Goal: Communication & Community: Ask a question

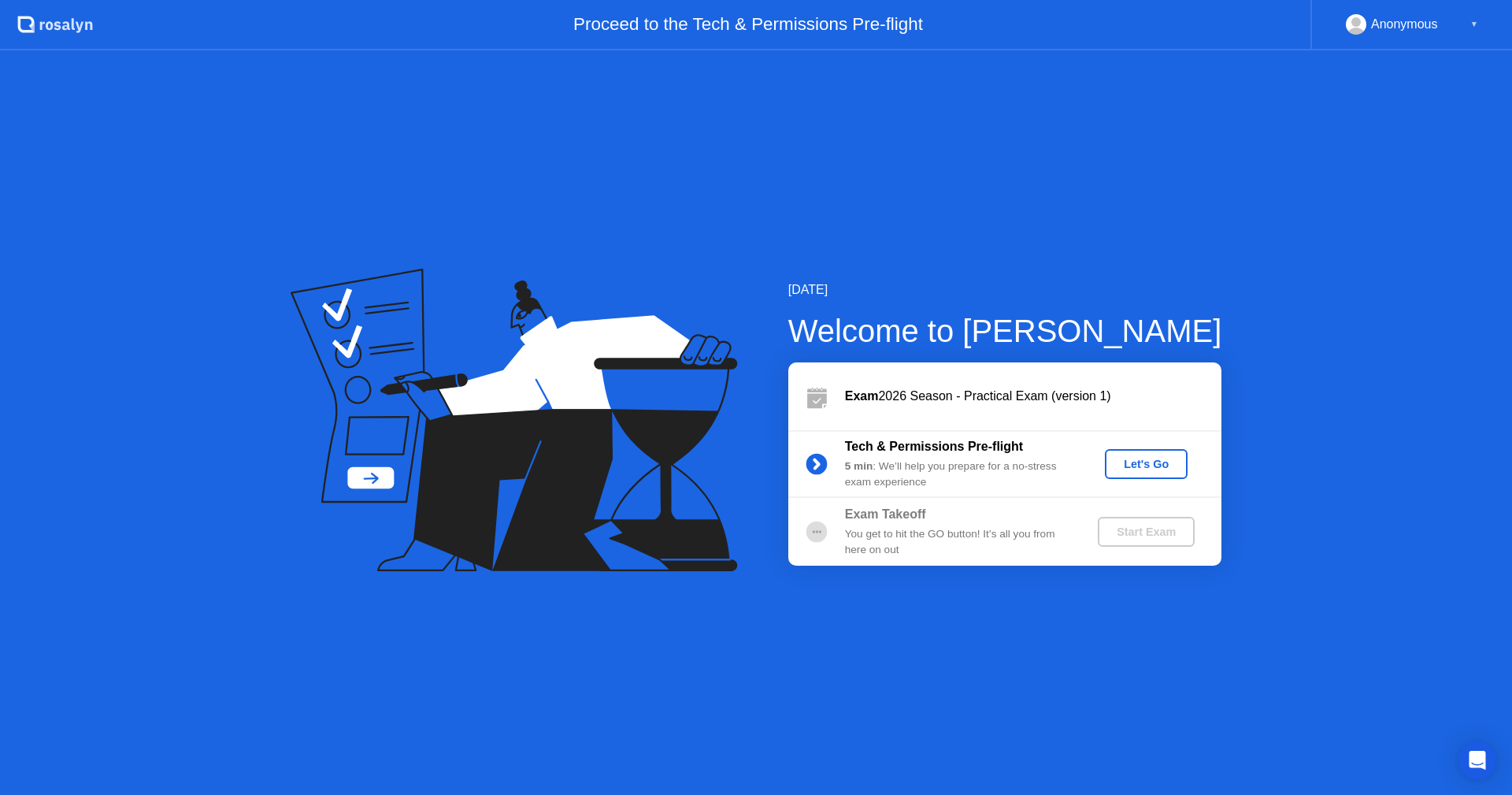
click at [1150, 461] on div "Let's Go" at bounding box center [1146, 464] width 71 height 13
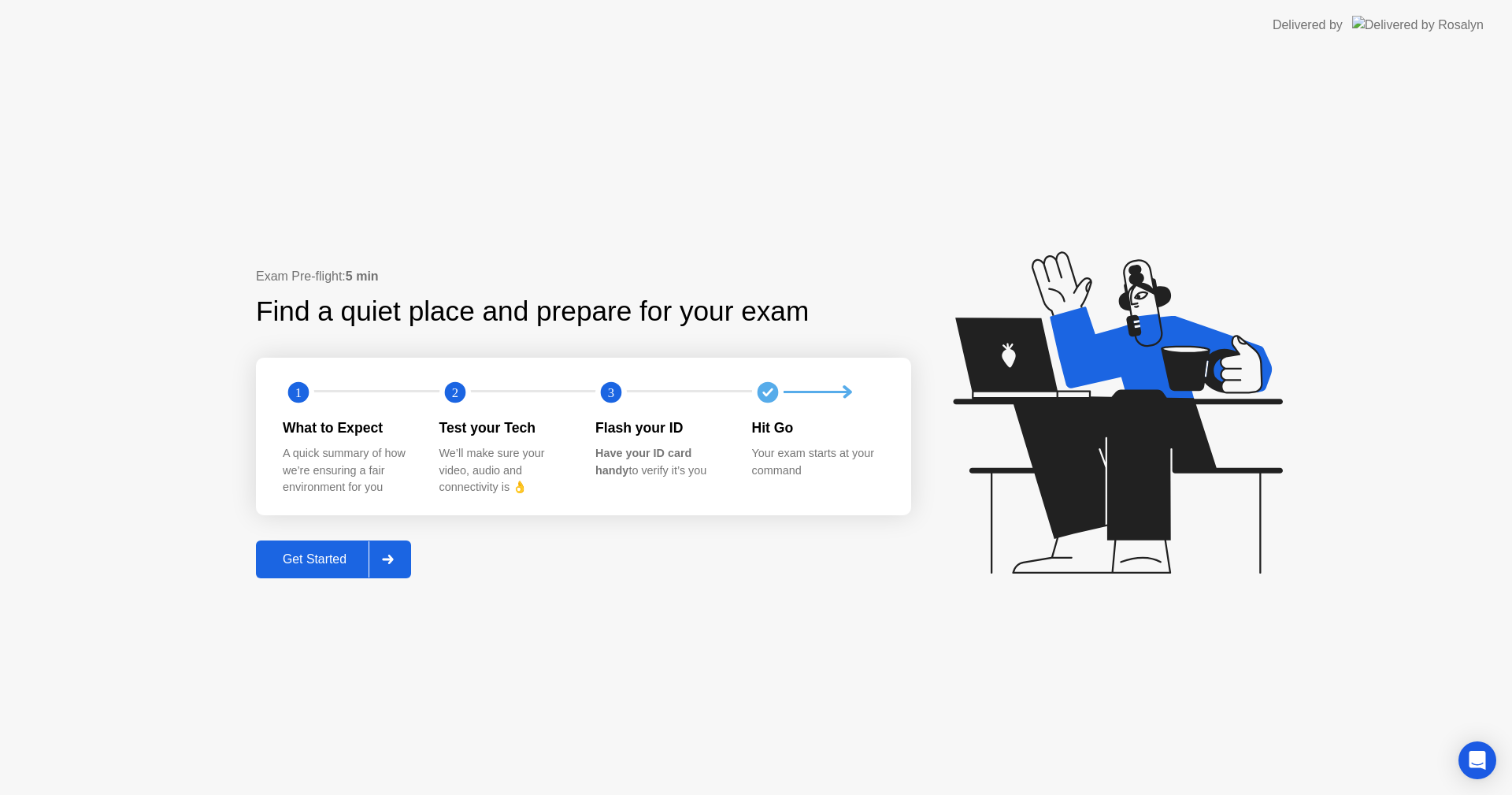
click at [295, 560] on div "Get Started" at bounding box center [314, 559] width 108 height 14
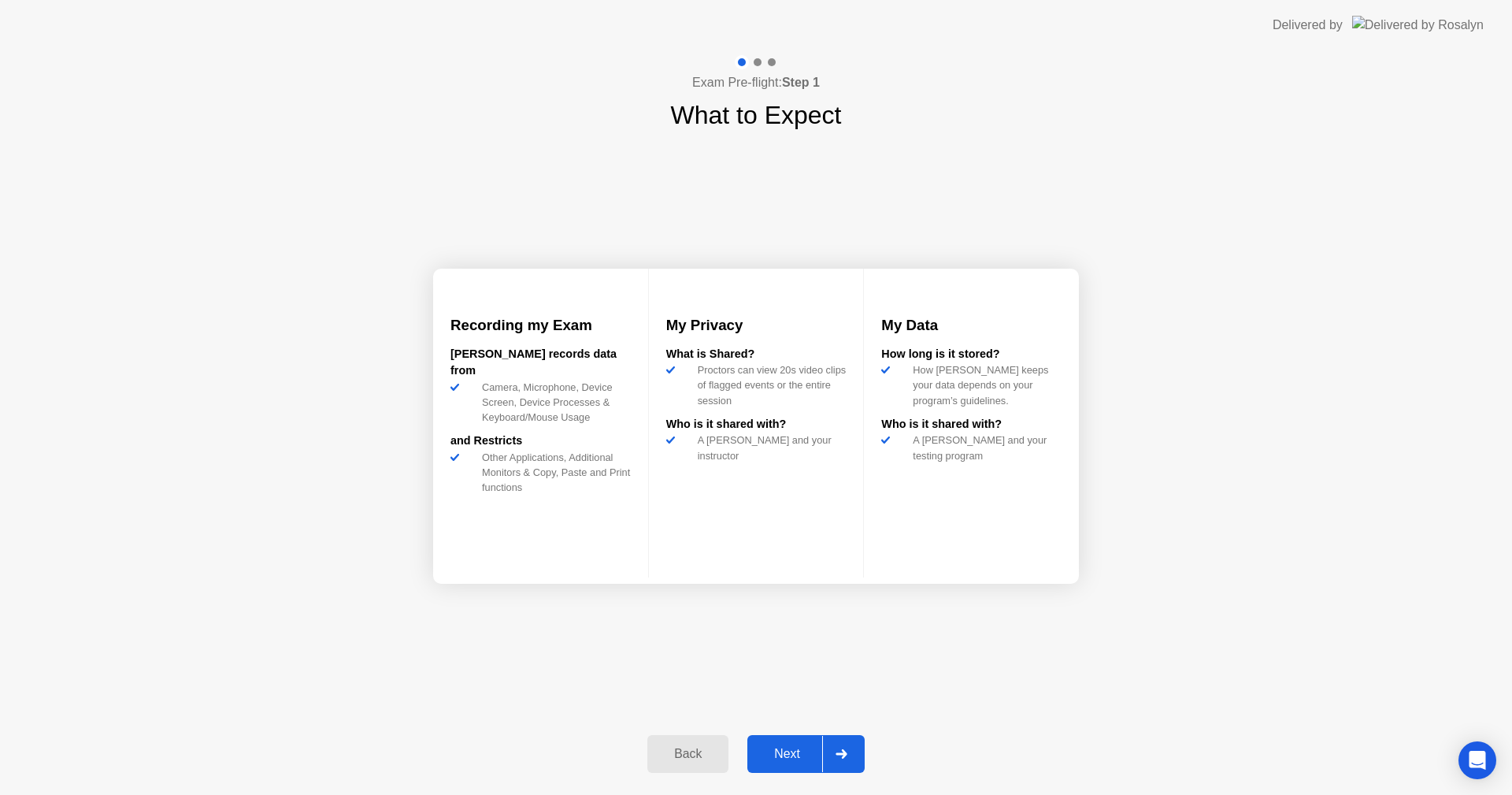
click at [778, 749] on div "Next" at bounding box center [788, 754] width 71 height 14
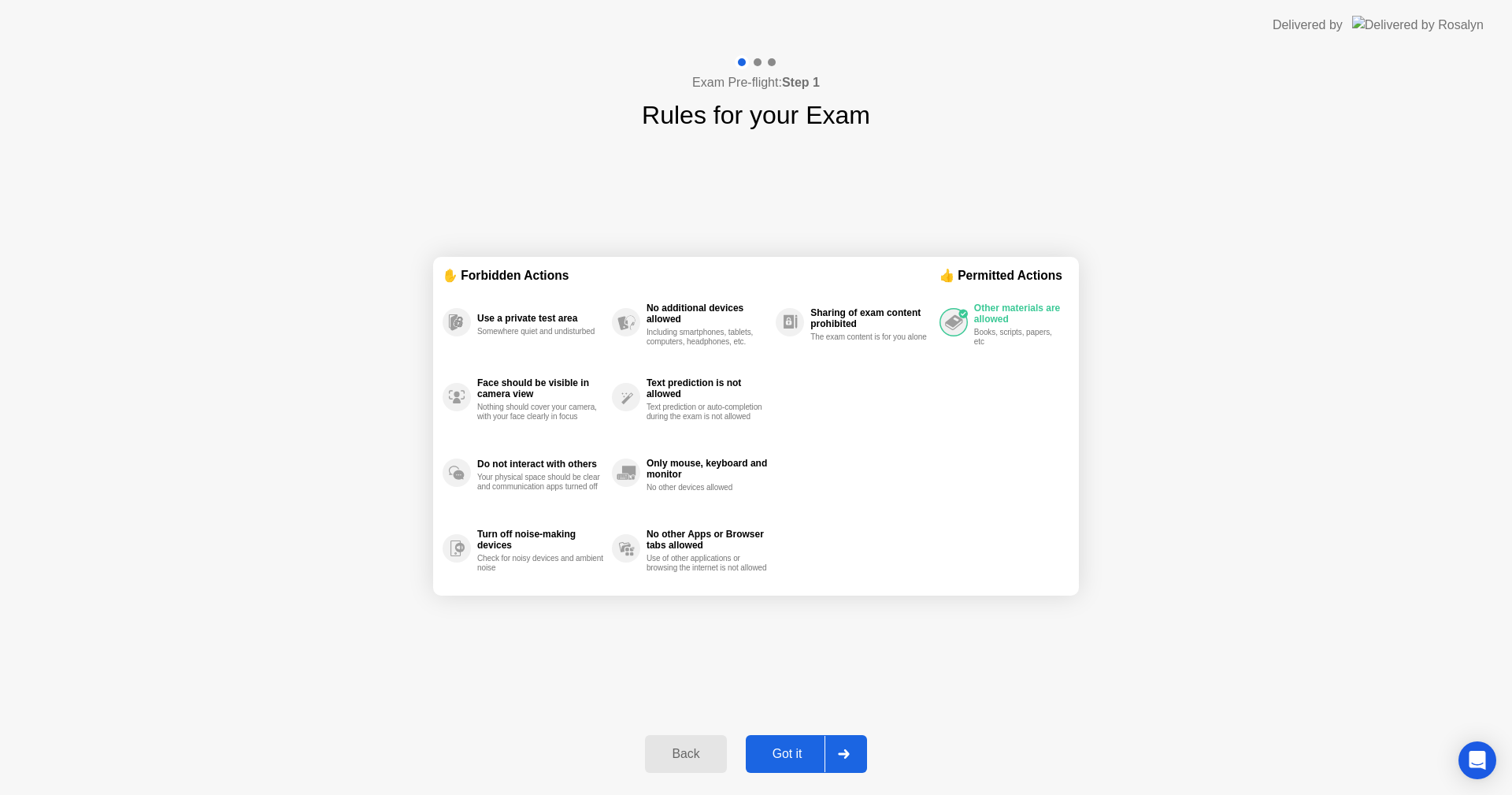
click at [780, 757] on div "Got it" at bounding box center [788, 754] width 74 height 14
select select "**********"
select select "*******"
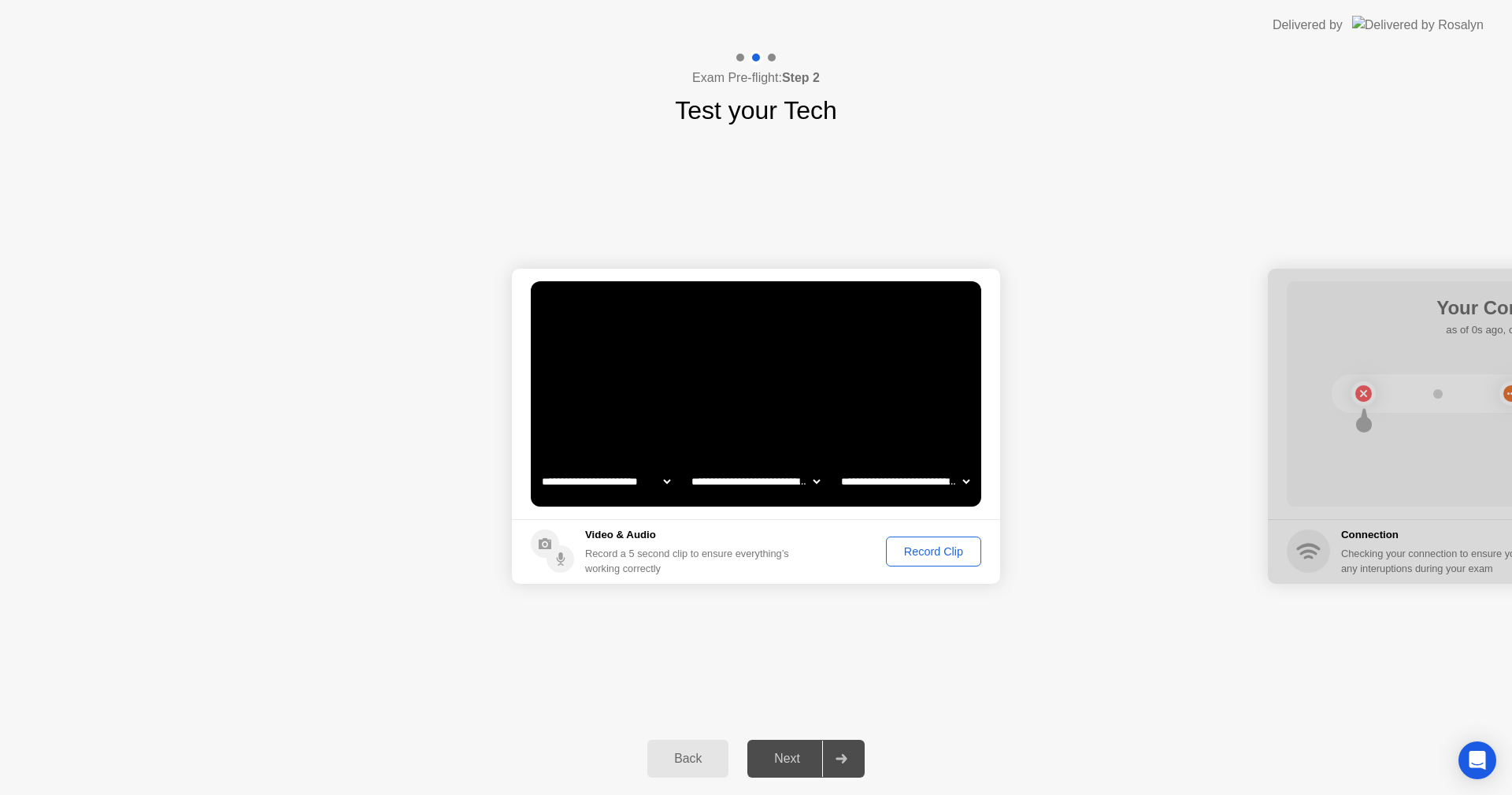
click at [932, 547] on div "Record Clip" at bounding box center [934, 552] width 84 height 13
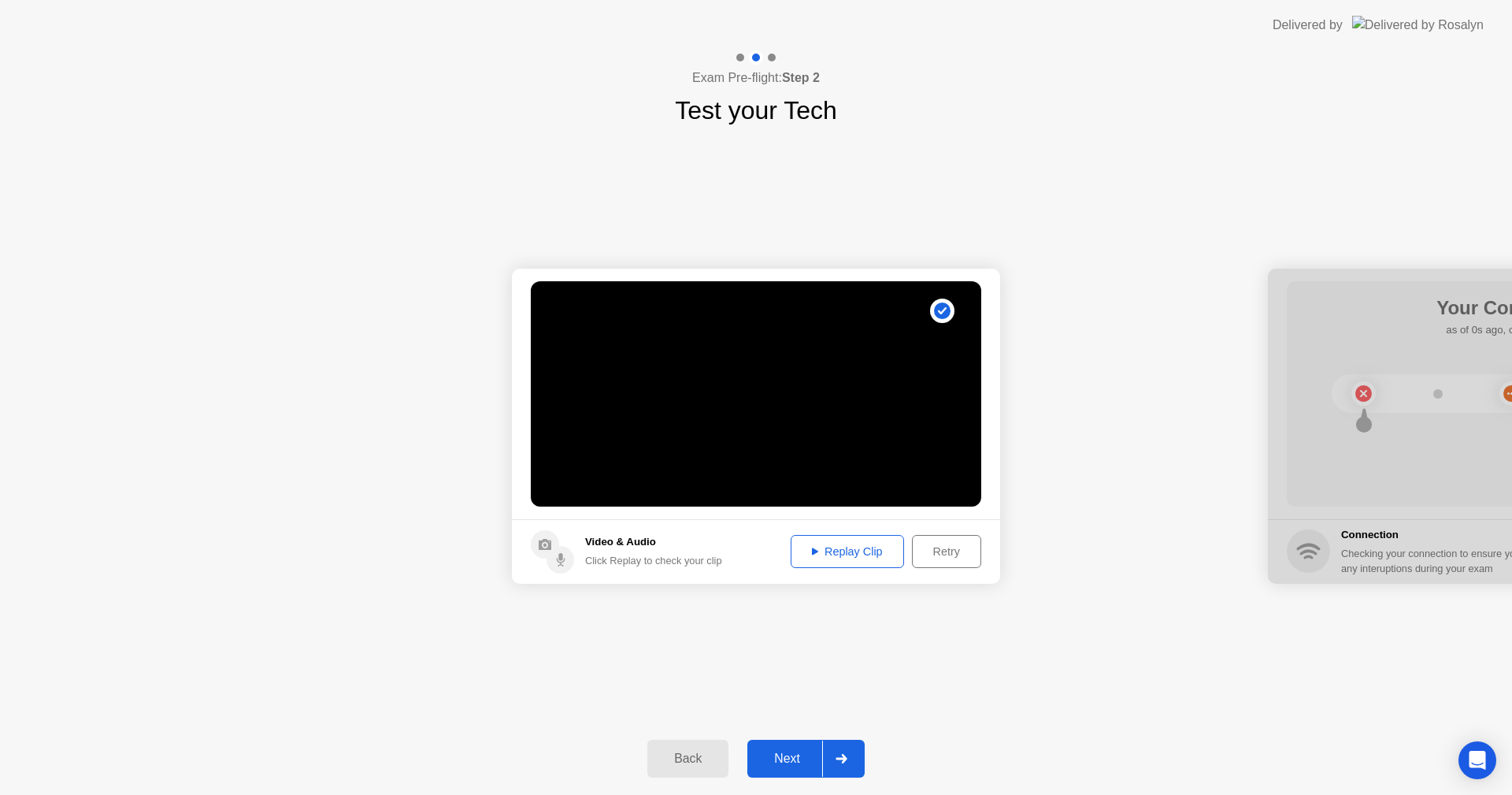
click at [844, 549] on div "Replay Clip" at bounding box center [847, 552] width 102 height 13
click at [786, 754] on div "Next" at bounding box center [788, 759] width 71 height 14
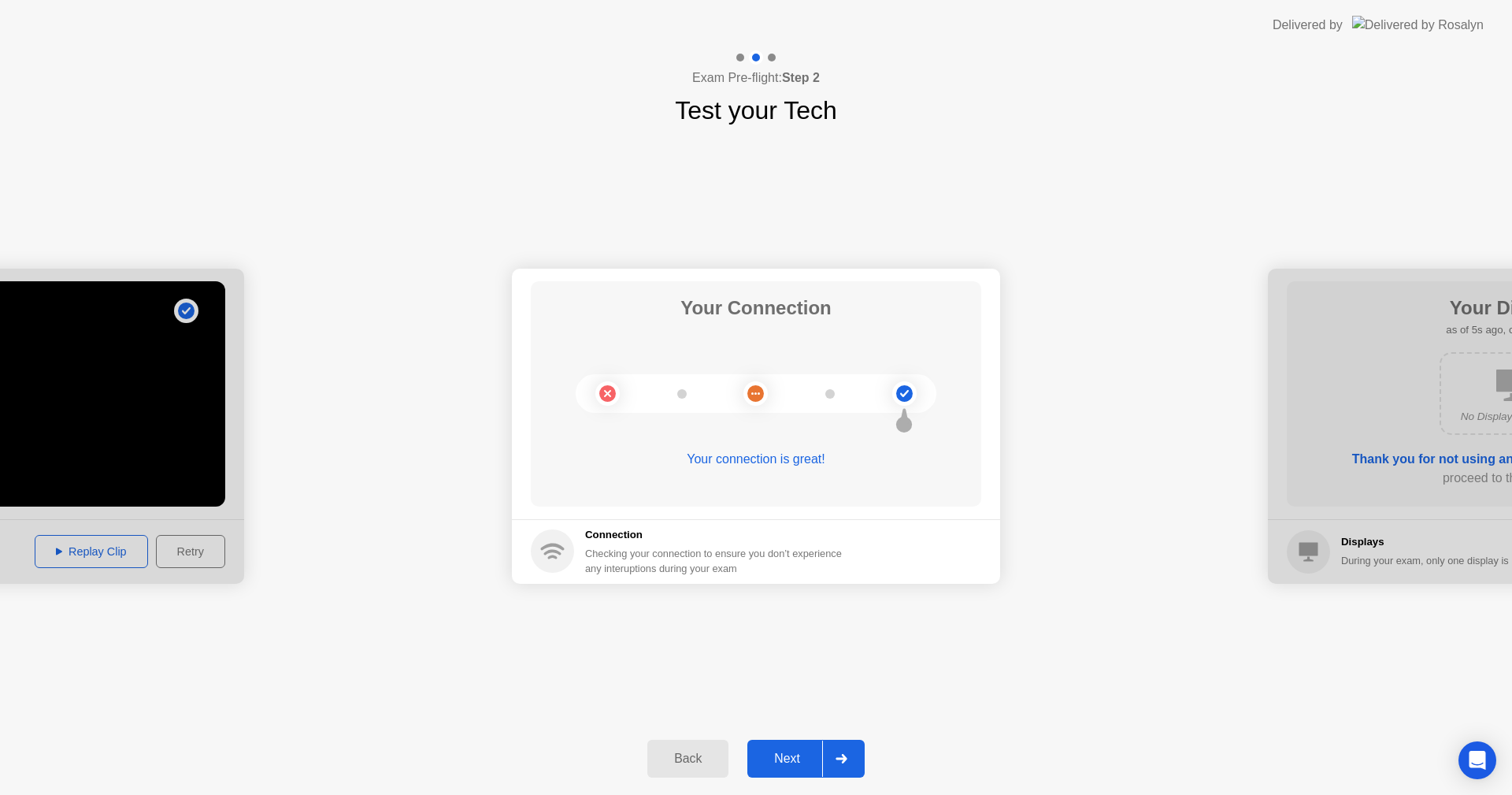
click at [784, 752] on div "Next" at bounding box center [788, 759] width 71 height 14
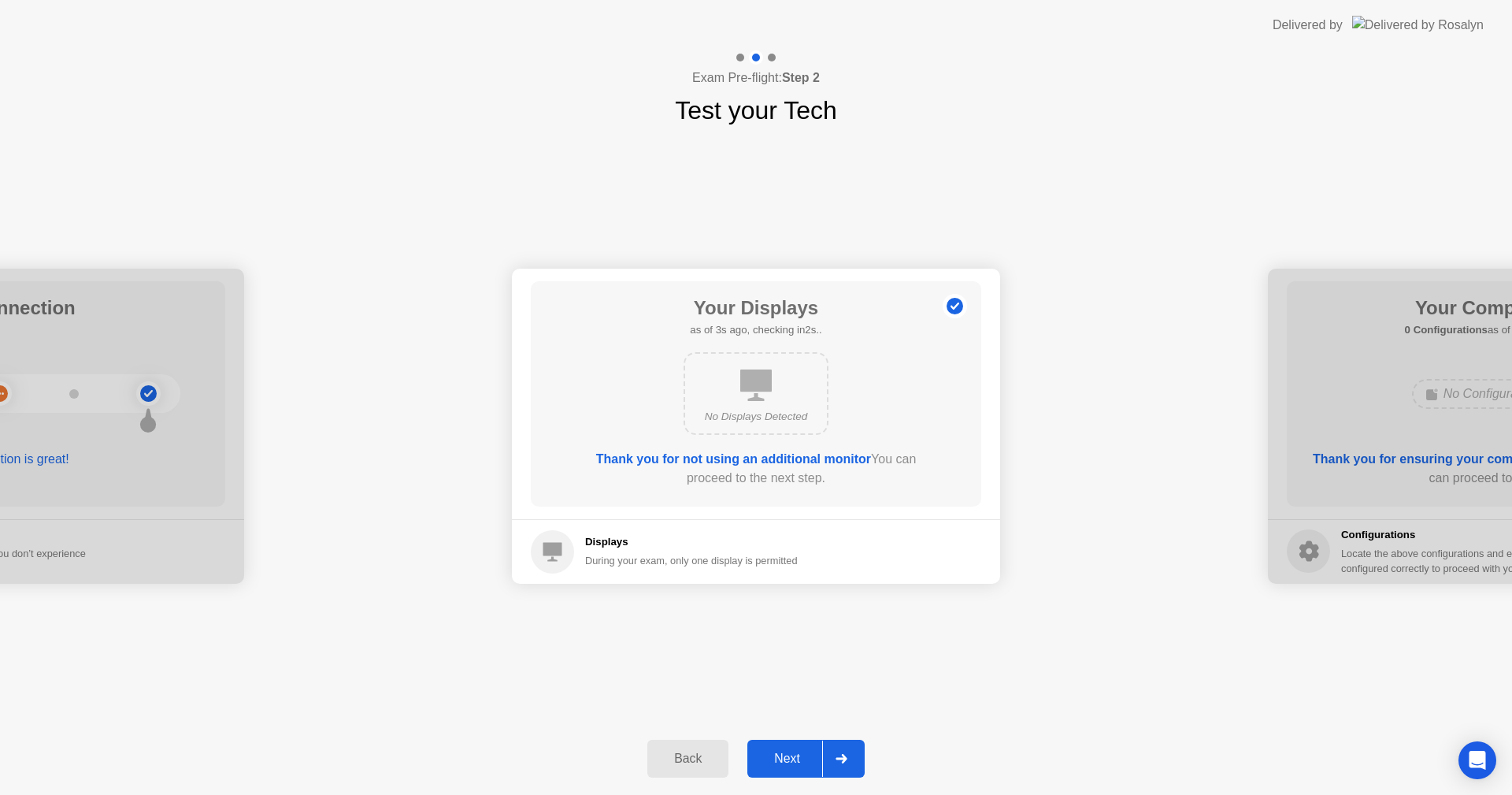
click at [790, 758] on div "Next" at bounding box center [788, 759] width 71 height 14
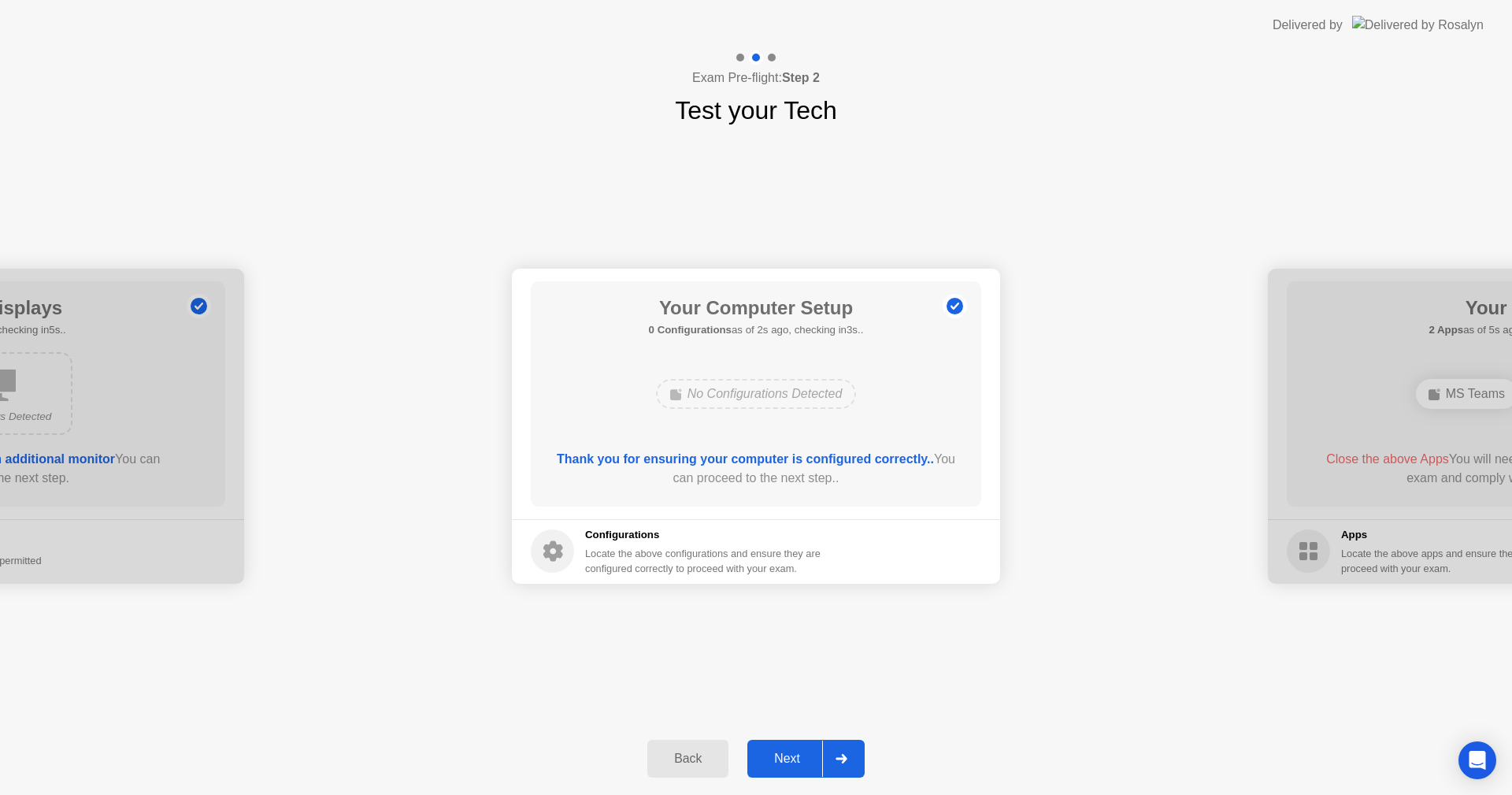
click at [790, 758] on div "Next" at bounding box center [788, 759] width 71 height 14
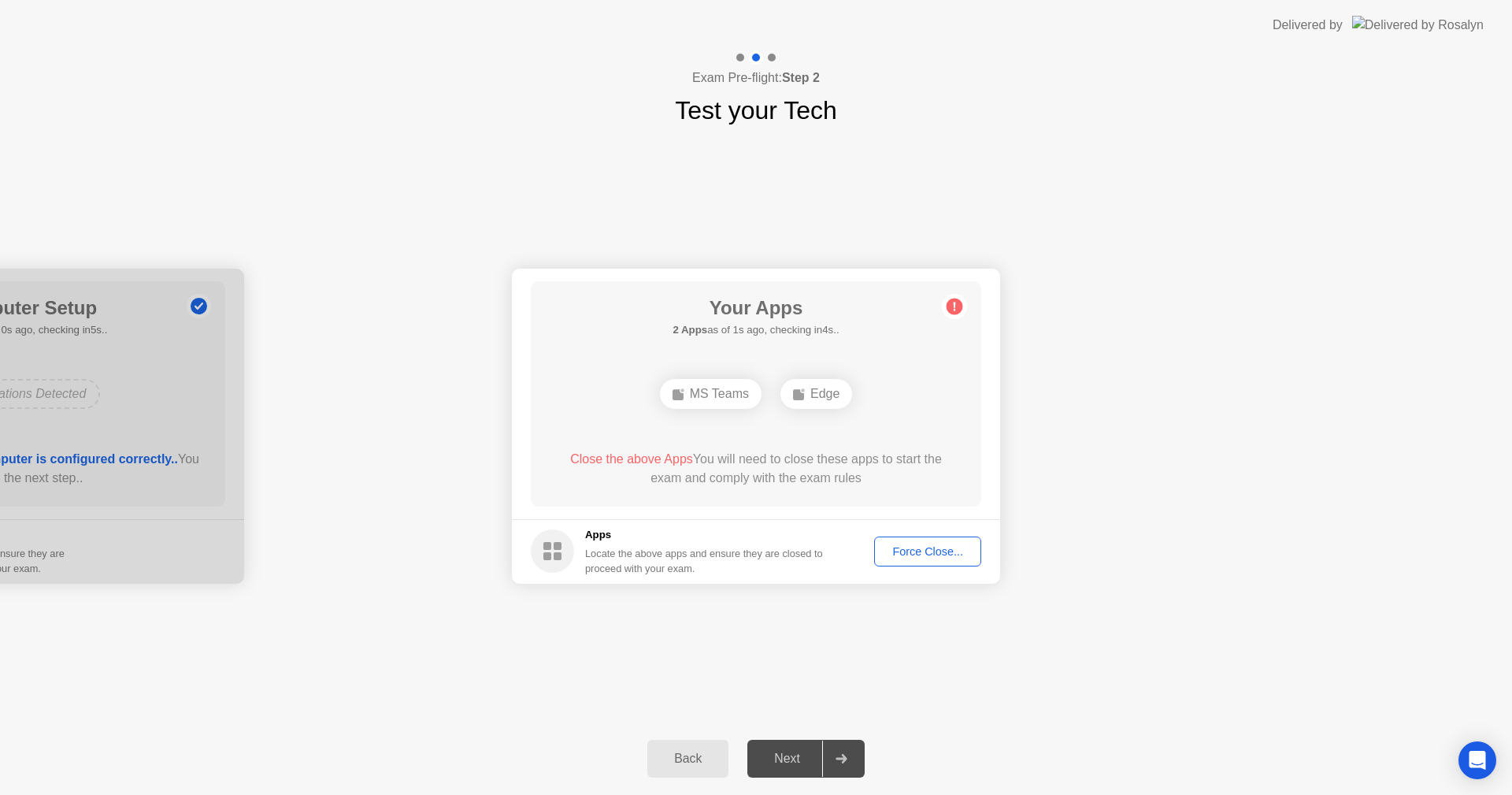
click at [908, 550] on div "Force Close..." at bounding box center [928, 552] width 96 height 13
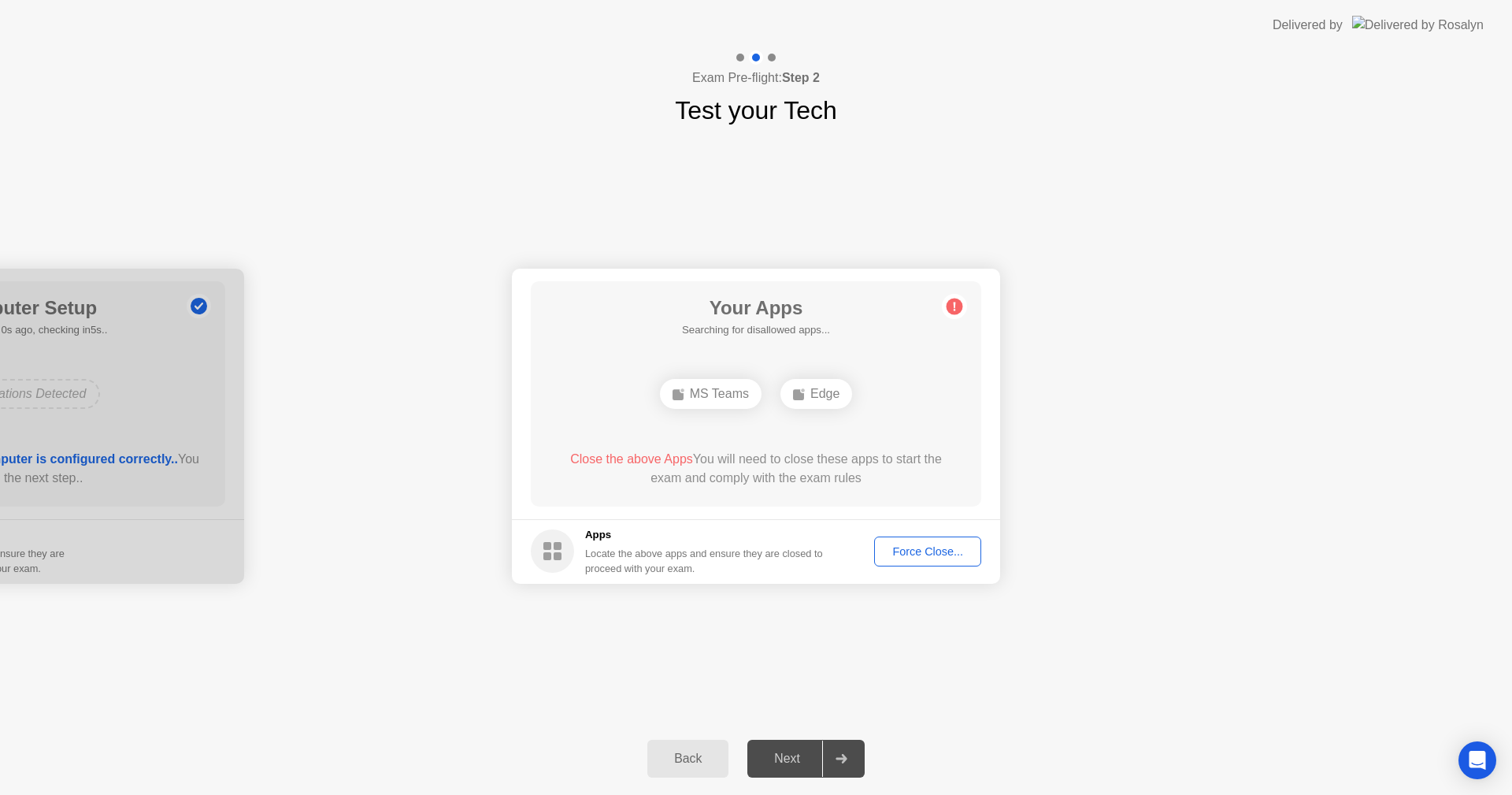
click at [920, 545] on div "Force Close..." at bounding box center [928, 552] width 96 height 13
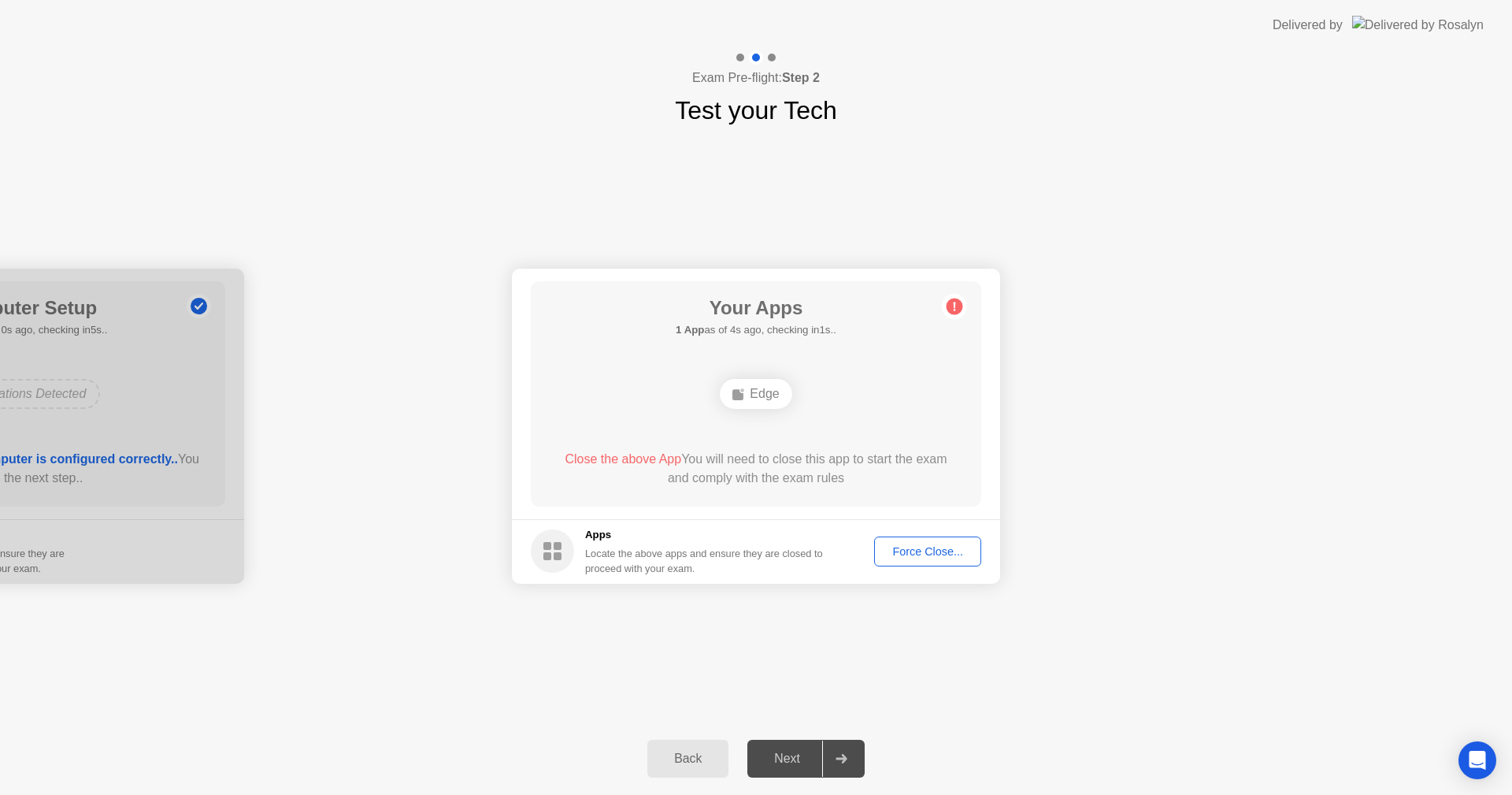
click at [759, 391] on div "Edge" at bounding box center [755, 394] width 71 height 30
click at [905, 548] on div "Force Close..." at bounding box center [928, 552] width 96 height 13
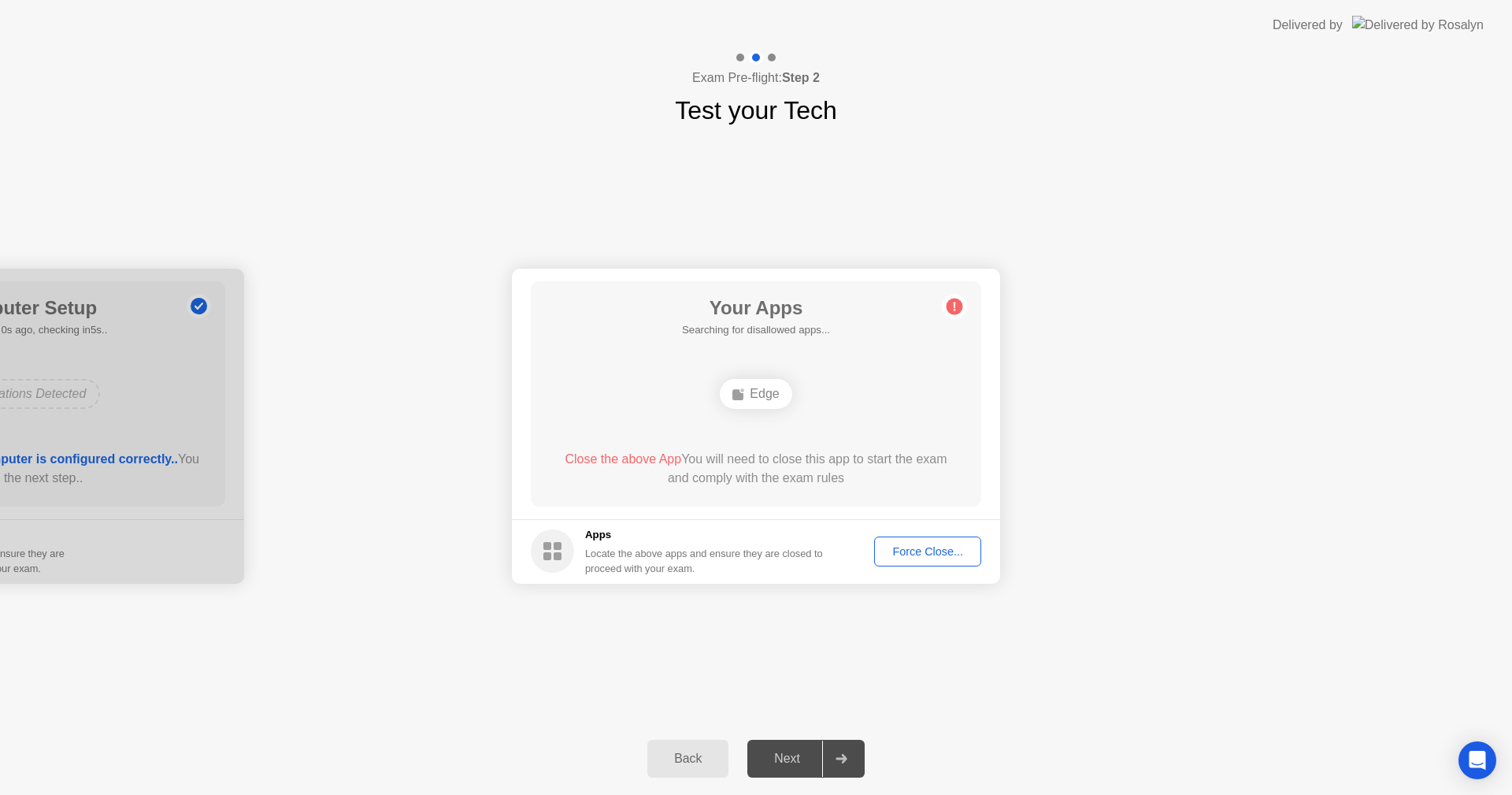
click at [898, 548] on div "Force Close..." at bounding box center [928, 552] width 96 height 13
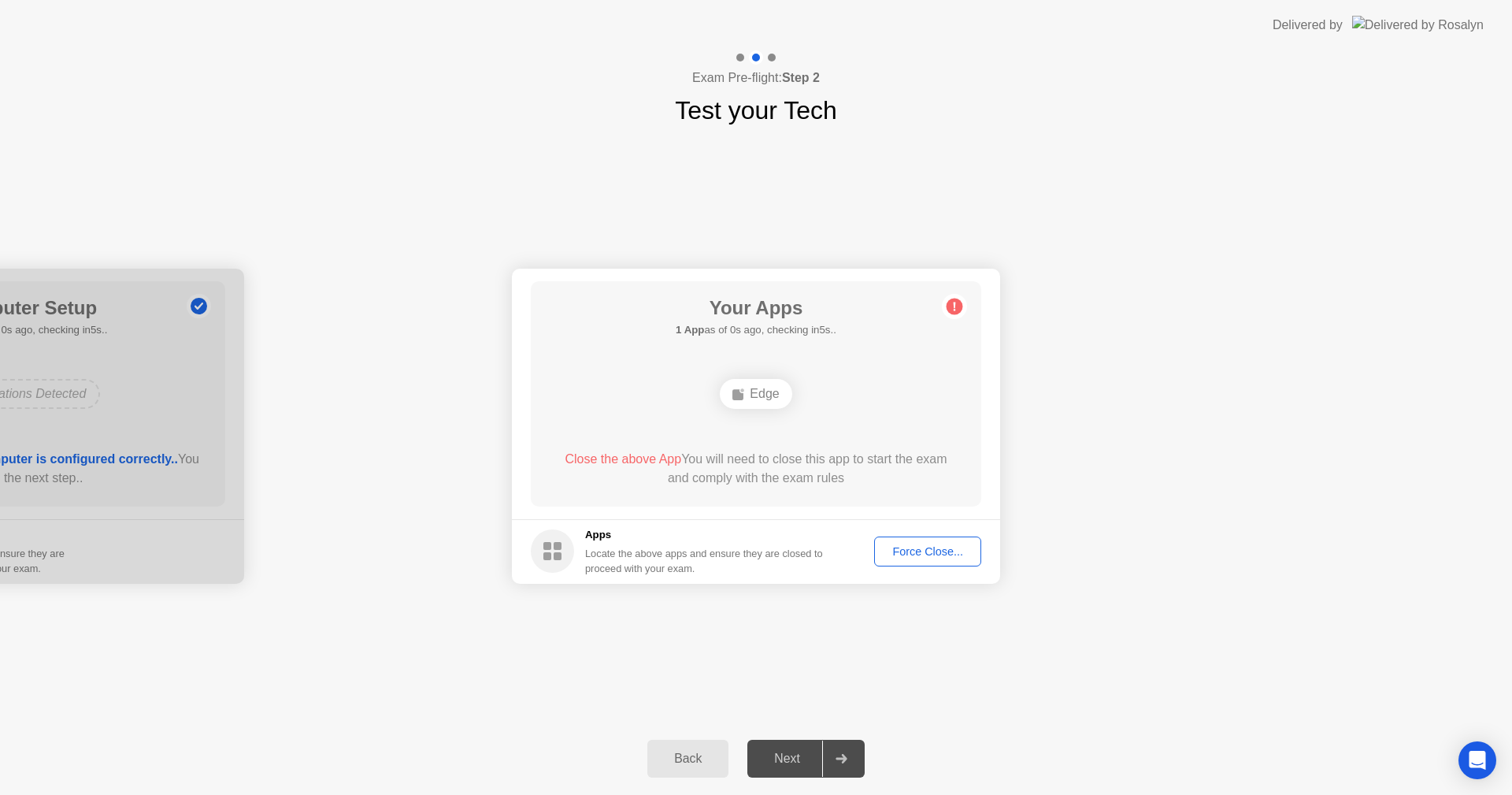
click at [804, 491] on div "Close the above App You will need to close this app to start the exam and compl…" at bounding box center [757, 471] width 406 height 44
click at [789, 754] on div "Next" at bounding box center [788, 759] width 71 height 14
click at [841, 758] on icon at bounding box center [841, 758] width 11 height 9
click at [778, 754] on div "Next" at bounding box center [788, 759] width 71 height 14
click at [787, 757] on div "Next" at bounding box center [788, 759] width 71 height 14
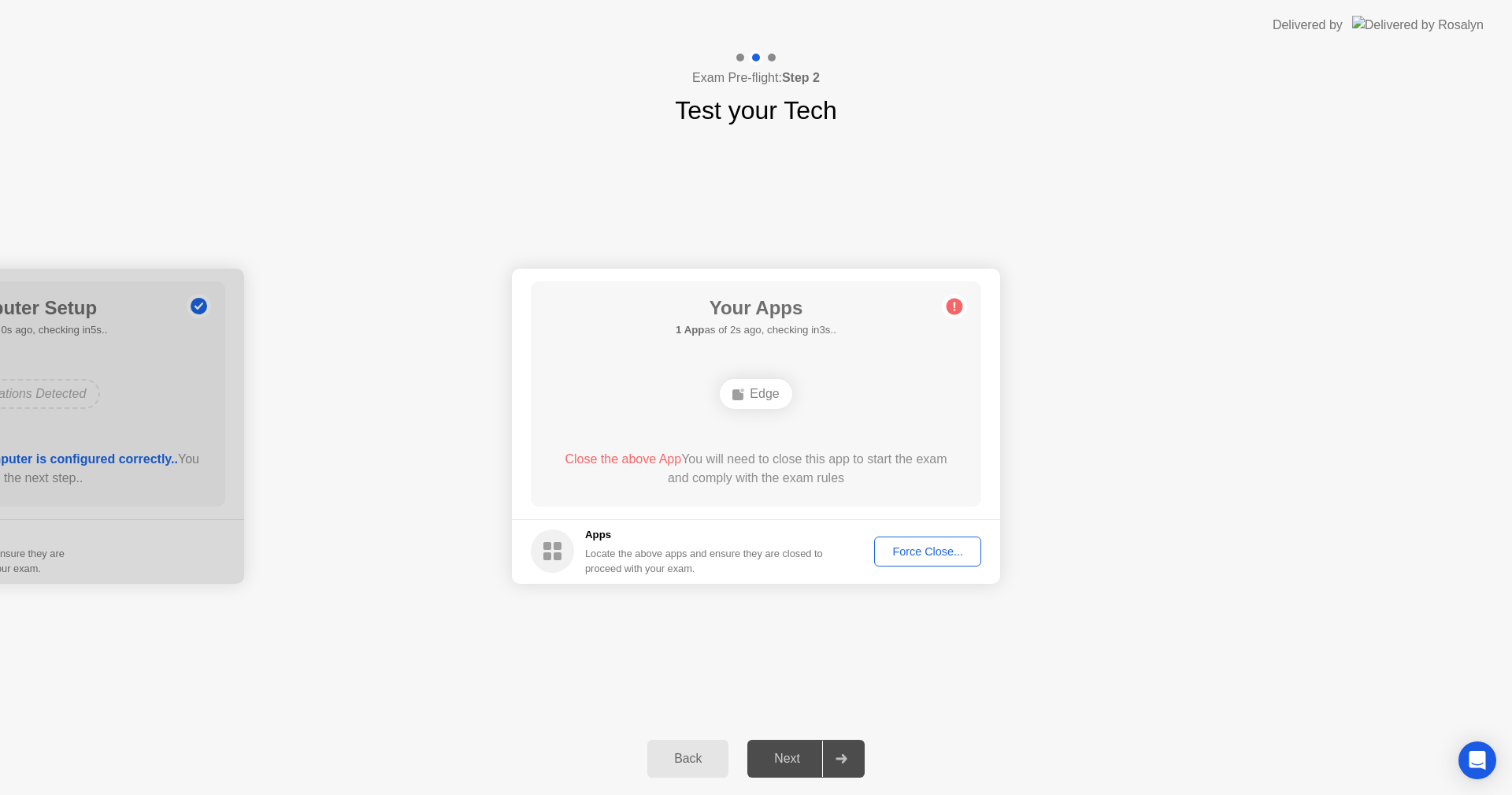
click at [610, 453] on span "Close the above App" at bounding box center [624, 459] width 117 height 14
click at [530, 550] on footer "Apps Locate the above apps and ensure they are closed to proceed with your exam…" at bounding box center [756, 552] width 489 height 65
click at [572, 536] on icon at bounding box center [552, 551] width 43 height 43
click at [605, 528] on h5 "Apps" at bounding box center [704, 535] width 238 height 15
click at [698, 548] on div "Locate the above apps and ensure they are closed to proceed with your exam." at bounding box center [704, 561] width 238 height 30
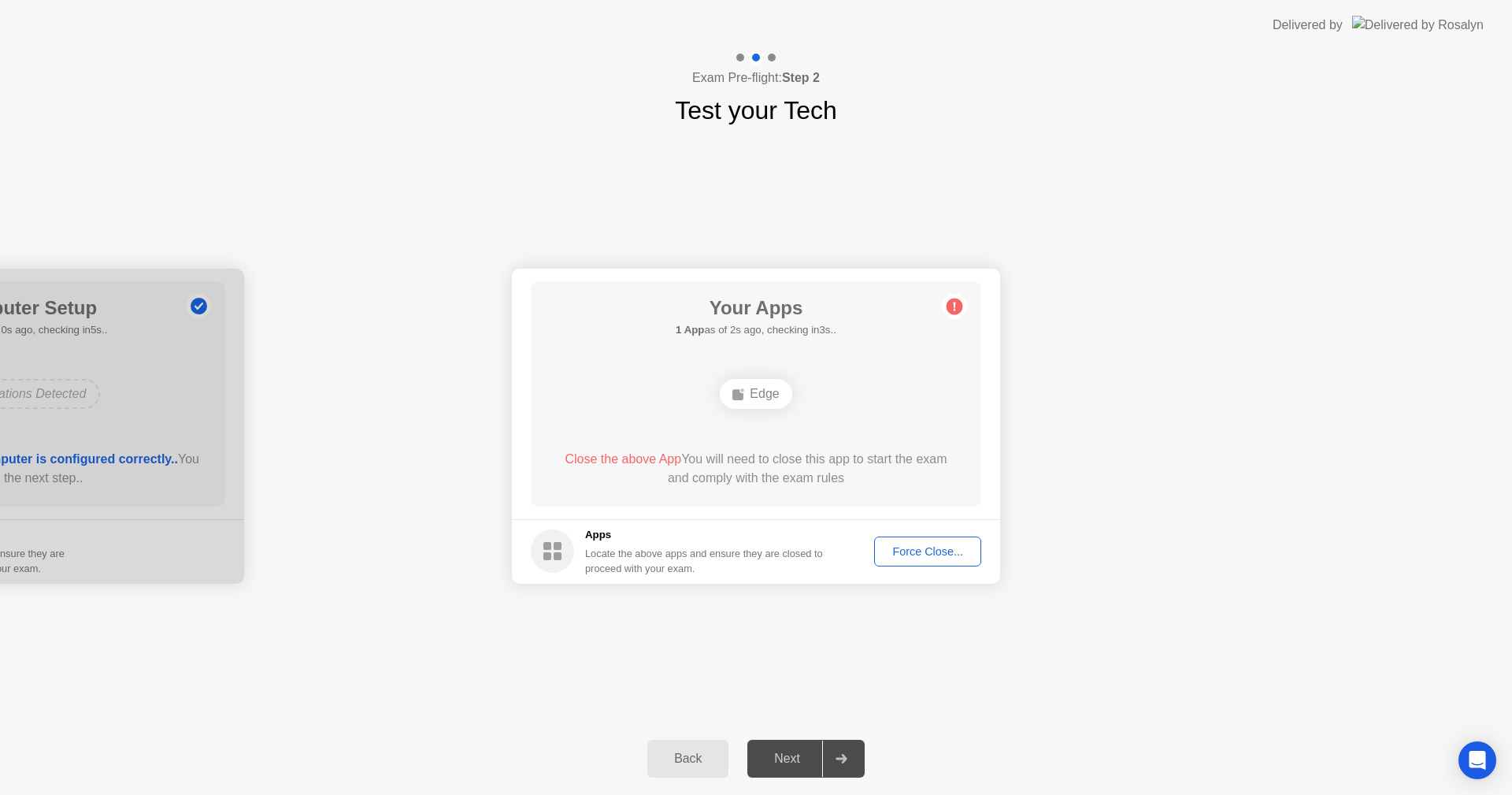
click at [790, 560] on div "Locate the above apps and ensure they are closed to proceed with your exam." at bounding box center [704, 561] width 238 height 30
click at [824, 553] on div "Locate the above apps and ensure they are closed to proceed with your exam." at bounding box center [704, 561] width 238 height 30
click at [917, 548] on div "Force Close..." at bounding box center [928, 552] width 96 height 13
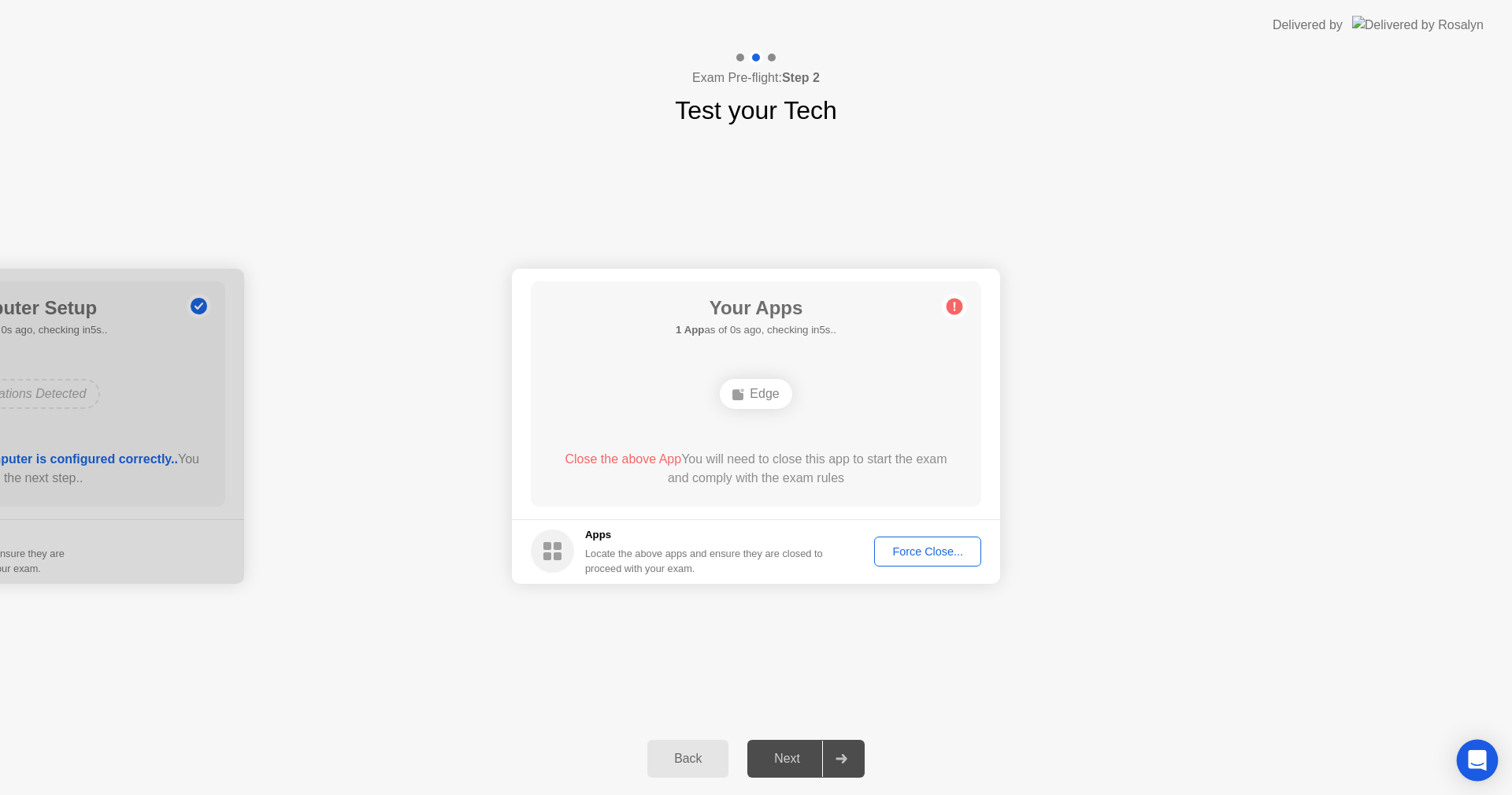
click at [1480, 761] on icon "Open Intercom Messenger" at bounding box center [1477, 761] width 18 height 21
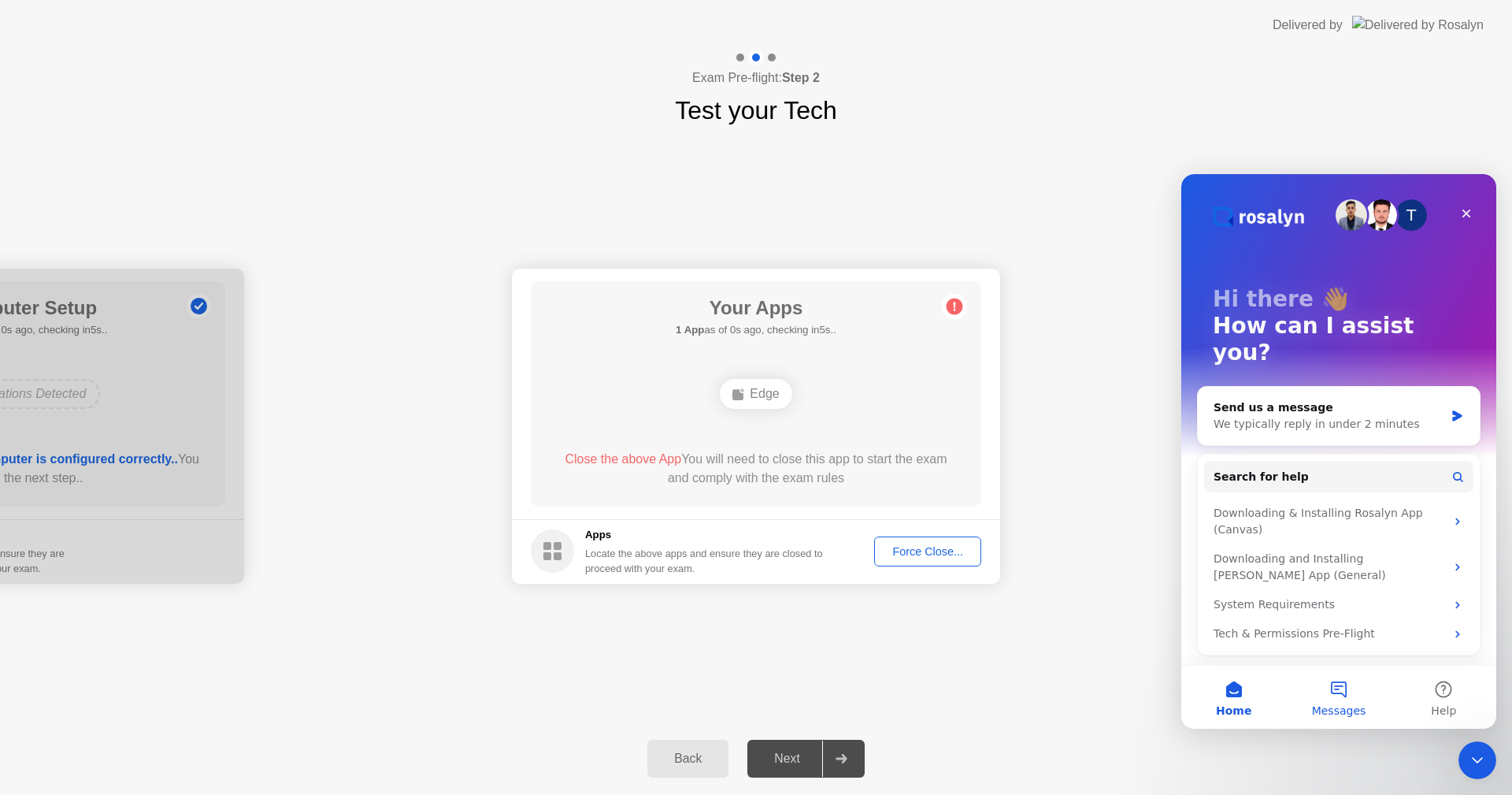
click at [1341, 685] on button "Messages" at bounding box center [1339, 697] width 105 height 63
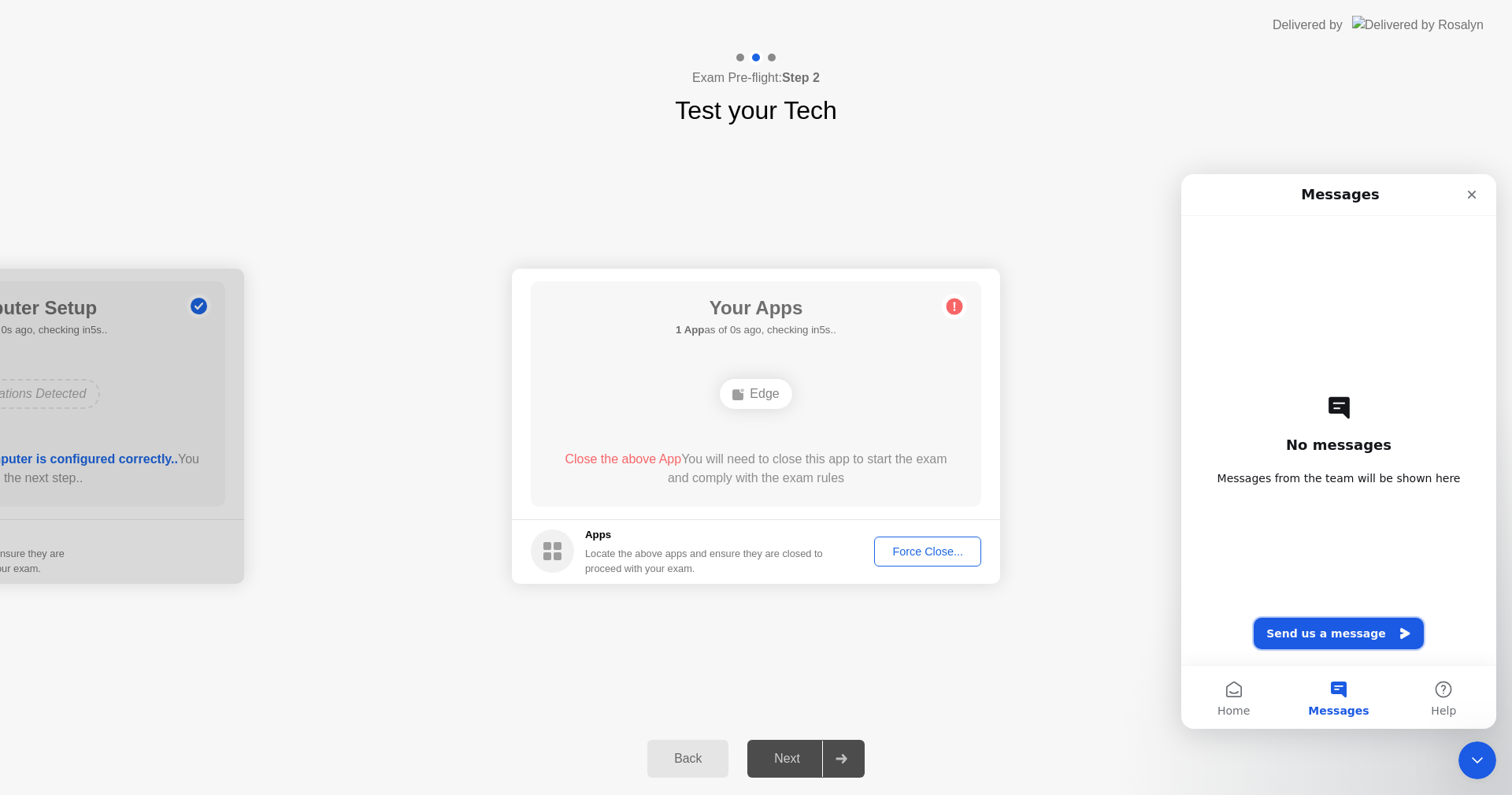
click at [1328, 628] on button "Send us a message" at bounding box center [1339, 633] width 170 height 32
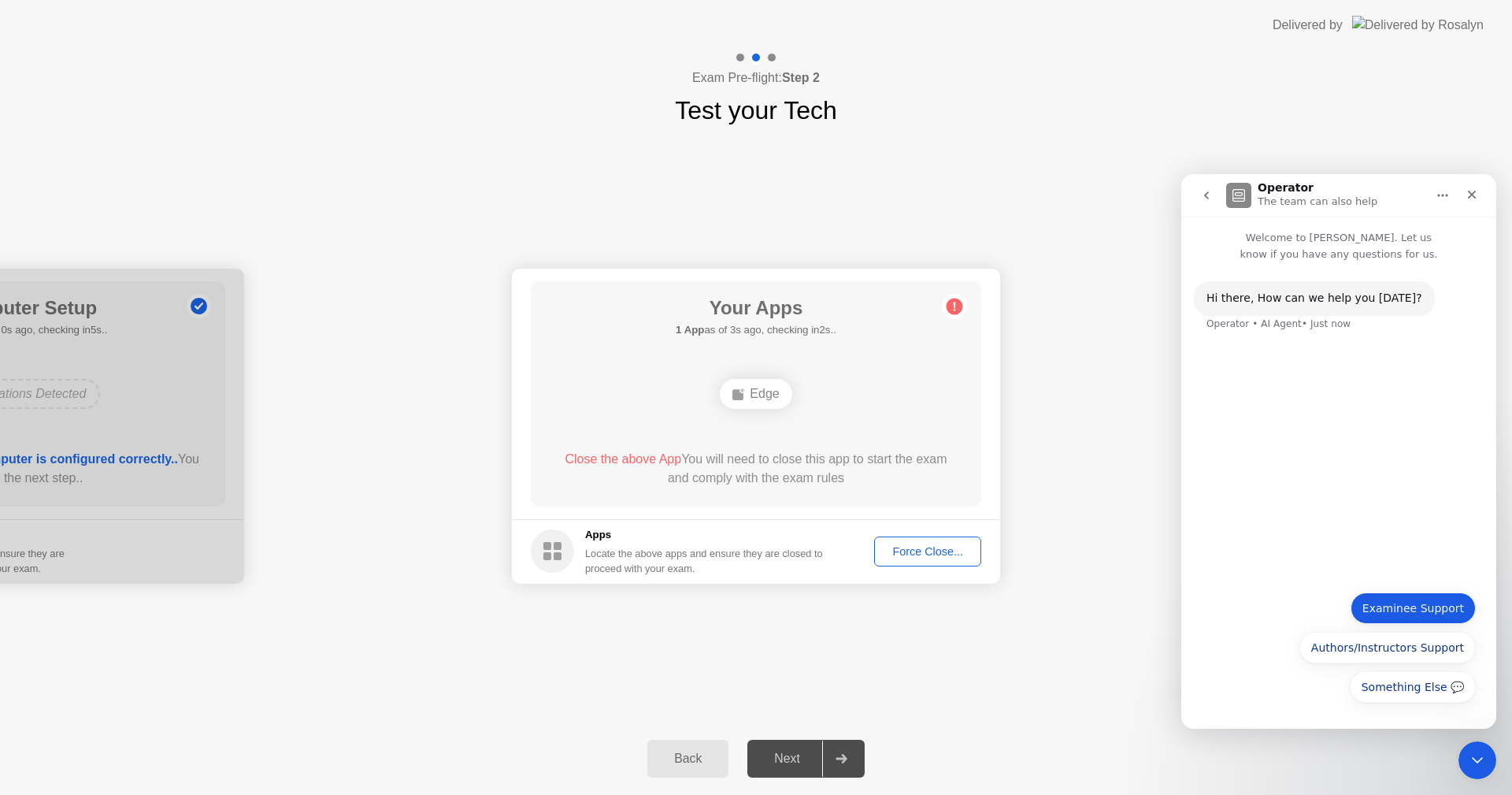
click at [1397, 607] on button "Examinee Support" at bounding box center [1414, 608] width 126 height 32
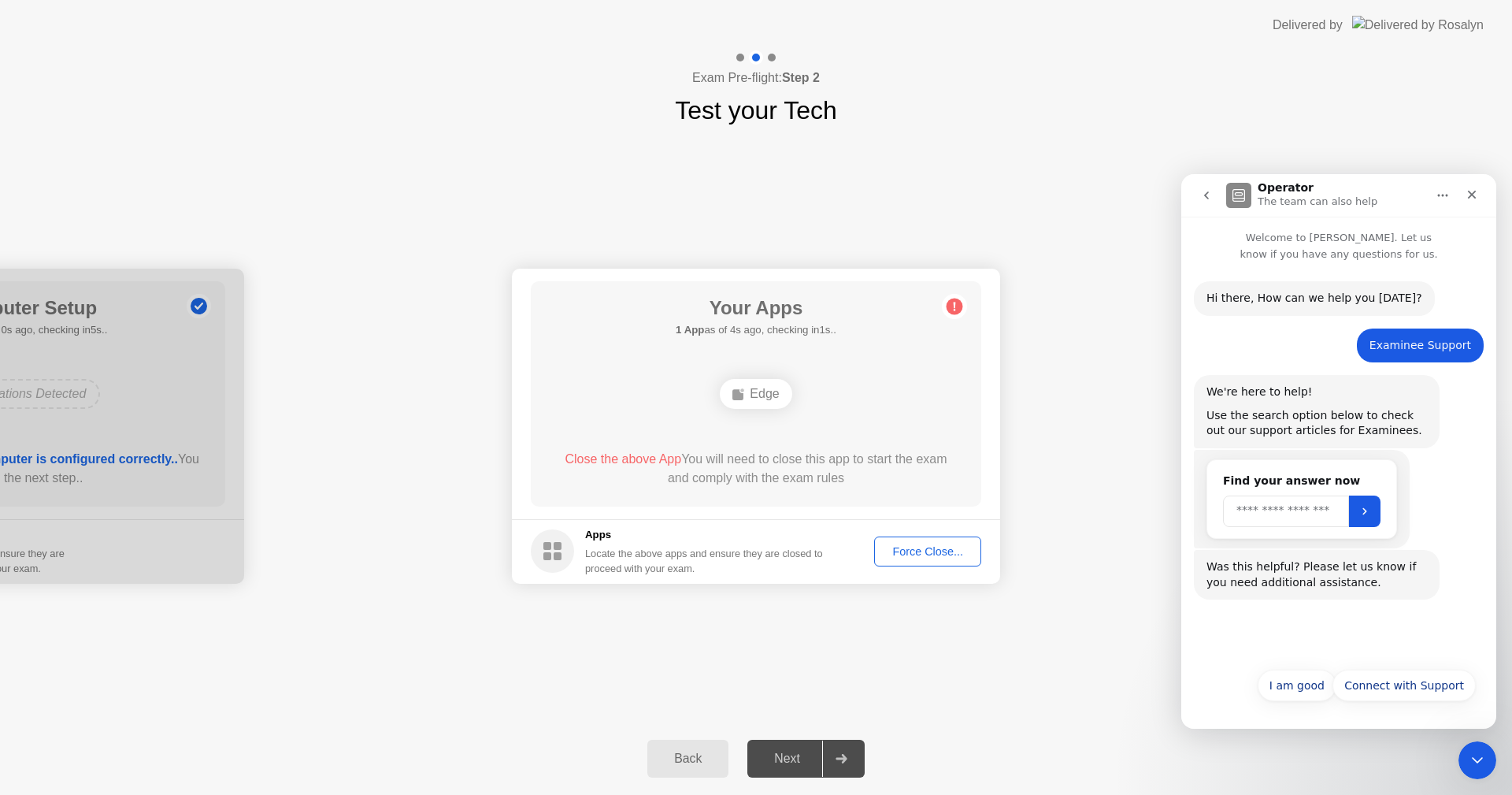
click at [1258, 515] on input "Search" at bounding box center [1286, 511] width 126 height 32
click at [1371, 510] on icon "Submit" at bounding box center [1365, 511] width 13 height 13
click at [1285, 424] on div "Use the search option below to check out our support articles for Examinees." at bounding box center [1317, 423] width 220 height 31
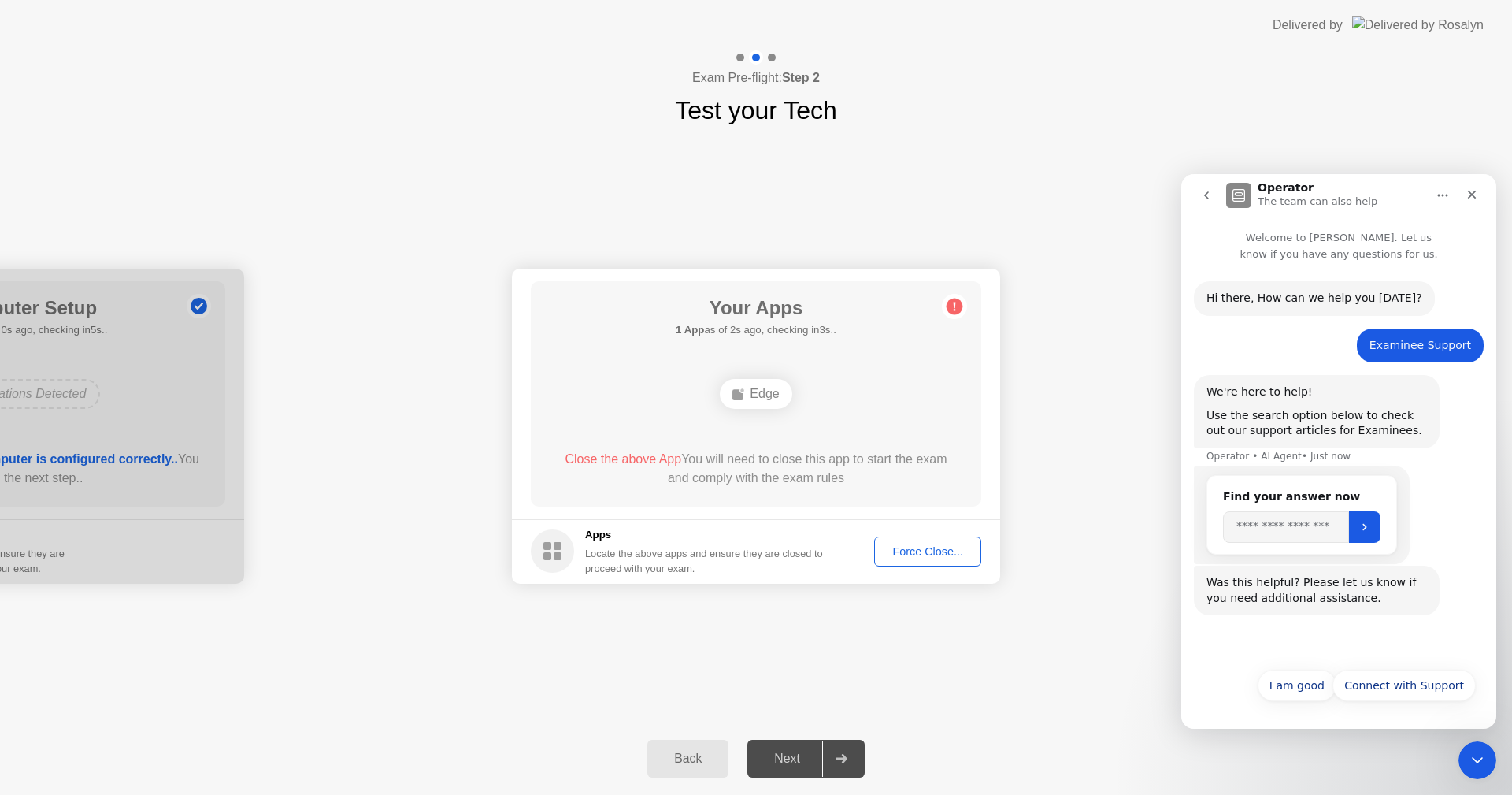
click at [1251, 456] on div "Operator • AI Agent • Just now" at bounding box center [1279, 456] width 144 height 9
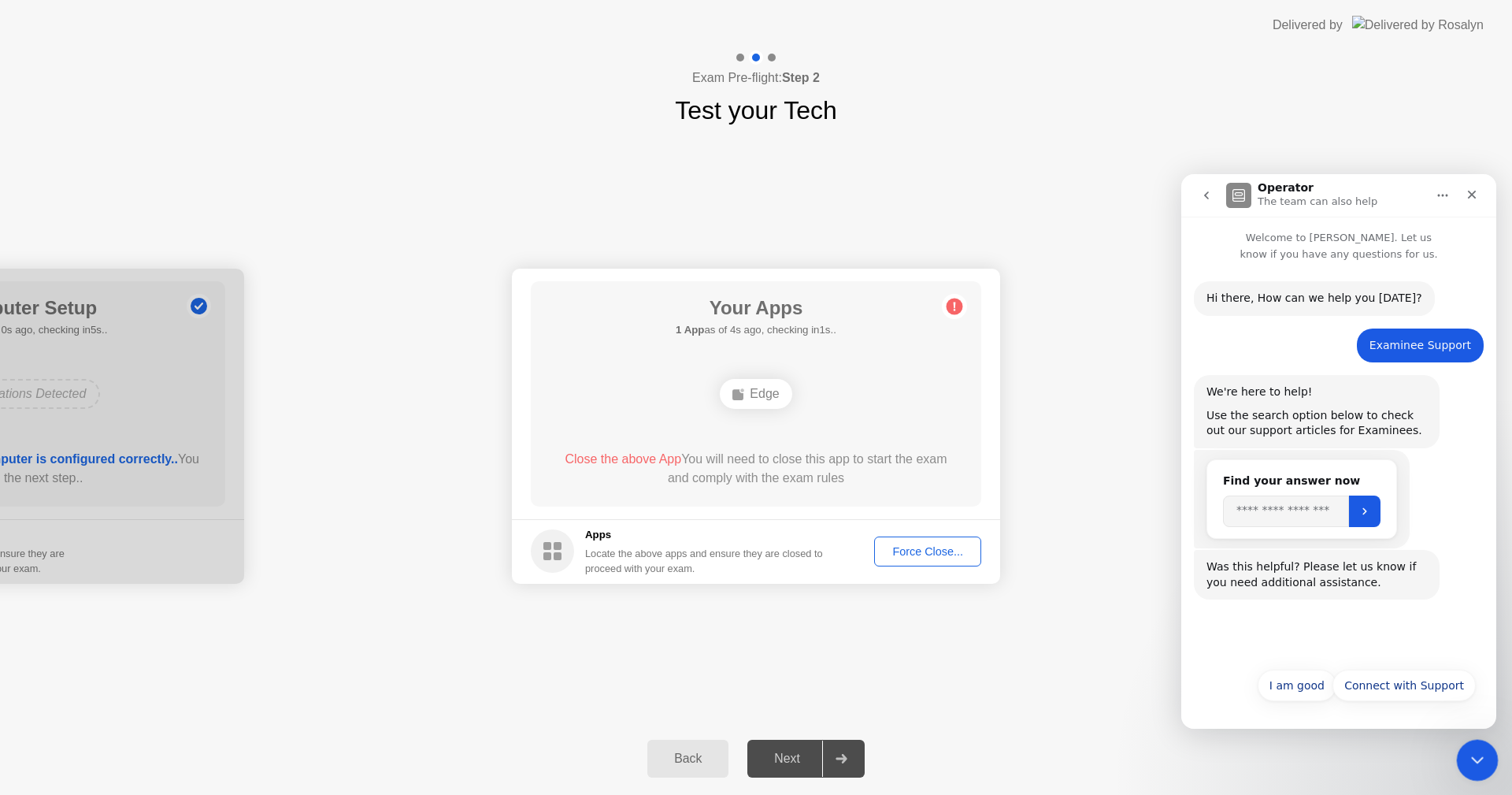
click at [1471, 754] on icon "Close Intercom Messenger" at bounding box center [1475, 758] width 19 height 19
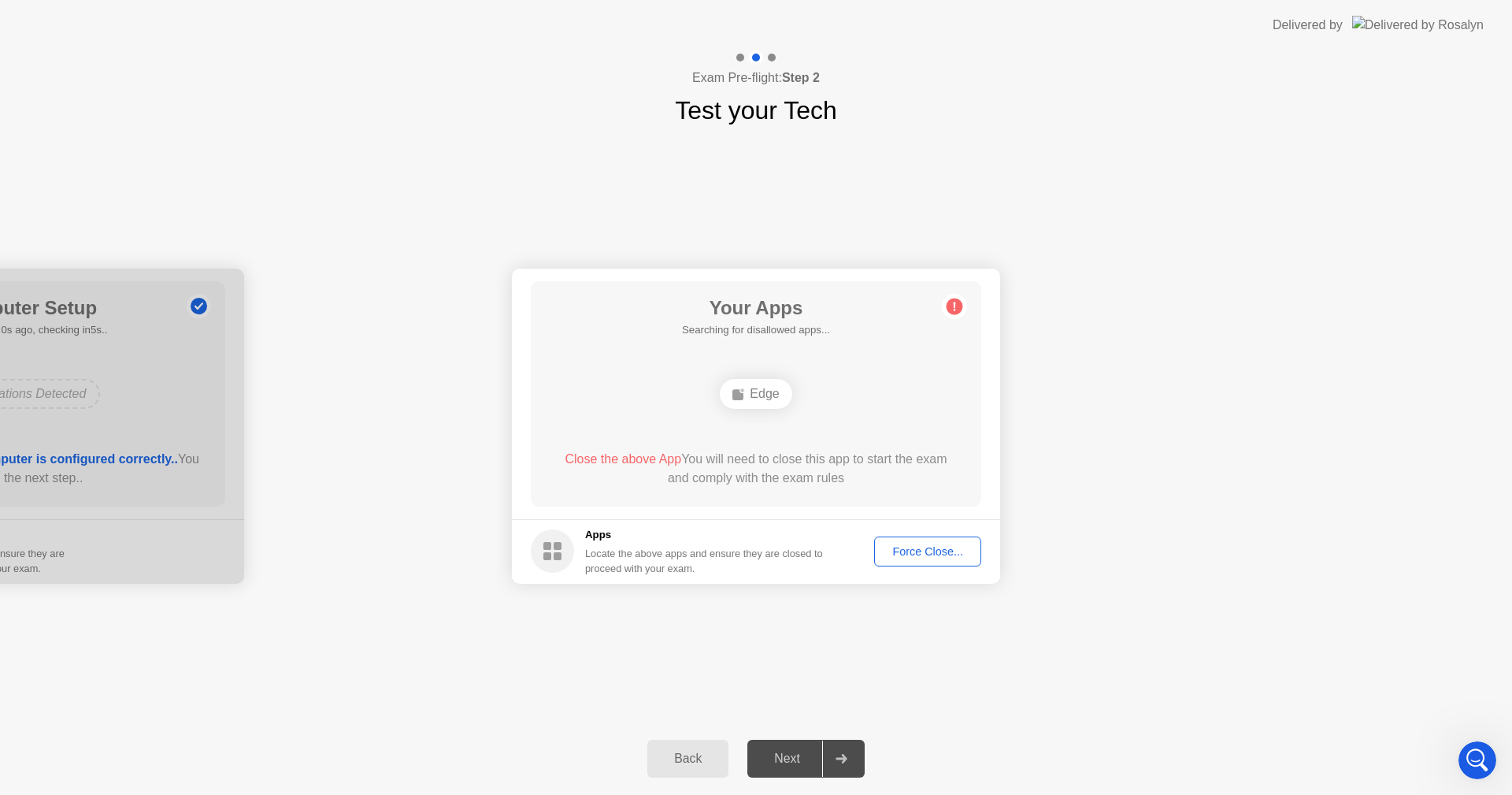
drag, startPoint x: 125, startPoint y: 381, endPoint x: 274, endPoint y: 391, distance: 149.3
click at [774, 56] on div at bounding box center [771, 57] width 8 height 8
click at [933, 550] on div "Force Close..." at bounding box center [928, 552] width 96 height 13
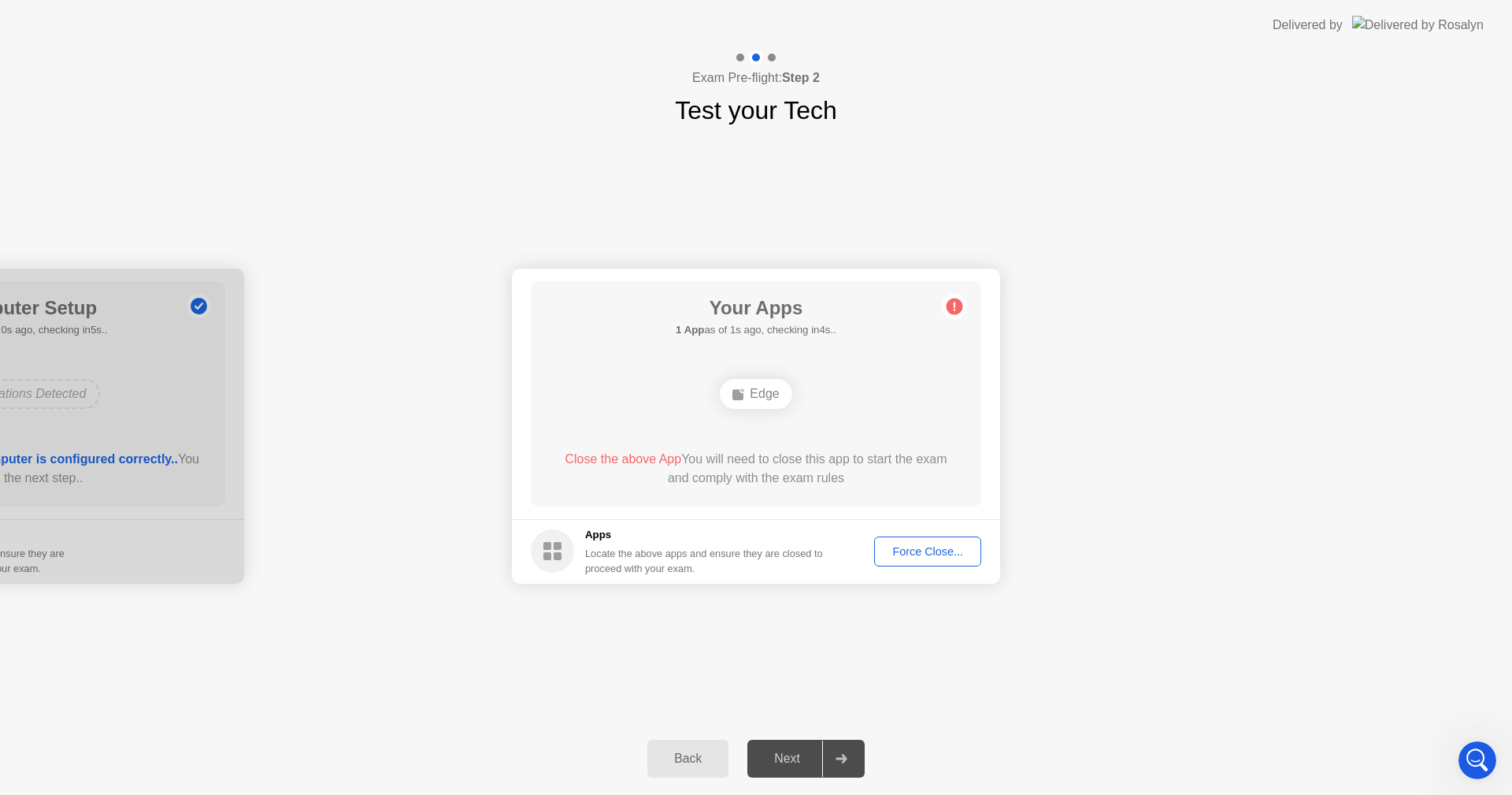
click at [896, 536] on footer "Apps Locate the above apps and ensure they are closed to proceed with your exam…" at bounding box center [756, 552] width 489 height 65
click at [914, 548] on div "Force Close..." at bounding box center [928, 552] width 96 height 13
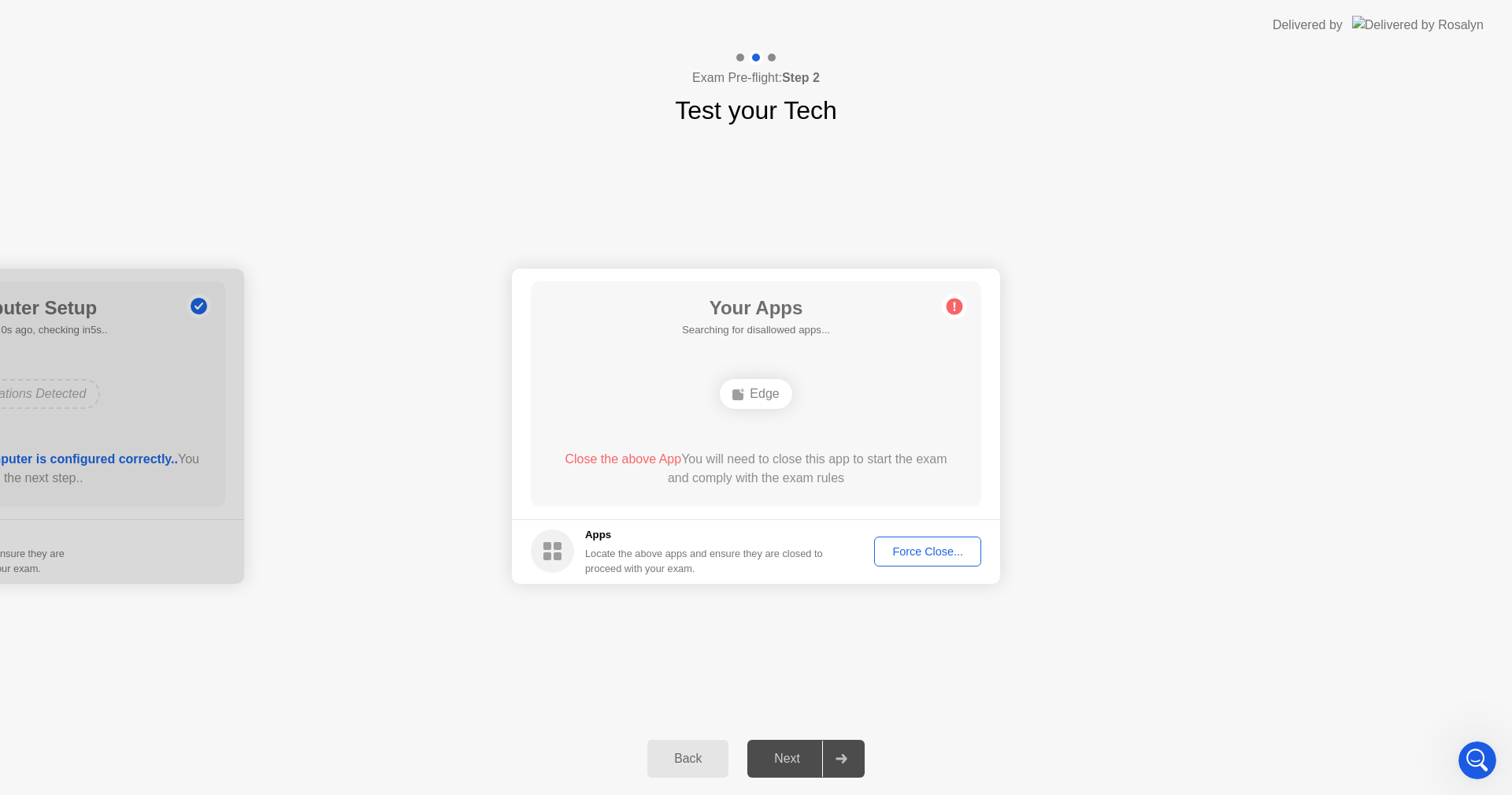
click at [894, 545] on div "Force Close..." at bounding box center [928, 552] width 96 height 13
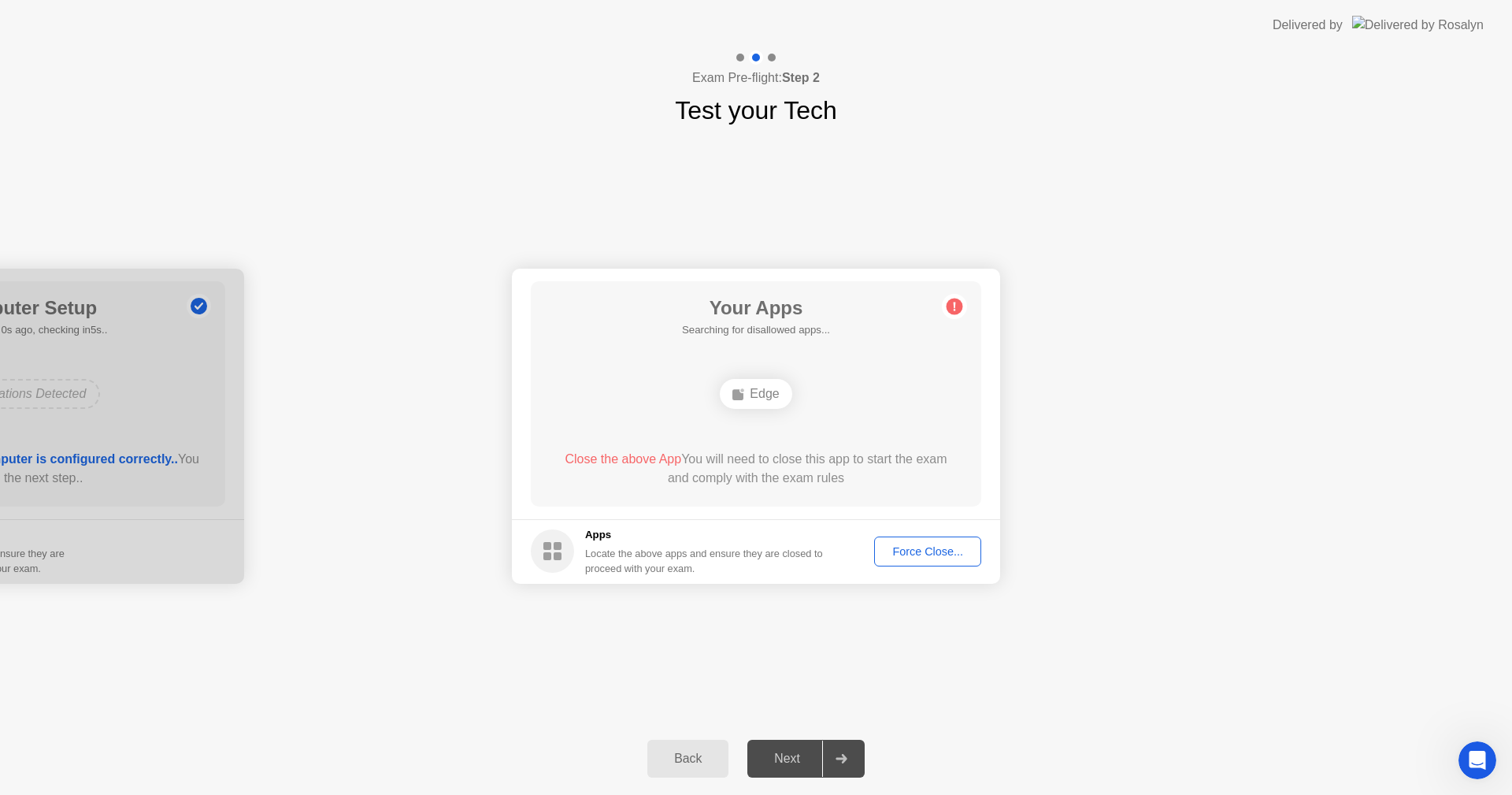
click at [772, 754] on div "Next" at bounding box center [788, 759] width 71 height 14
click at [664, 748] on button "Back" at bounding box center [688, 759] width 81 height 38
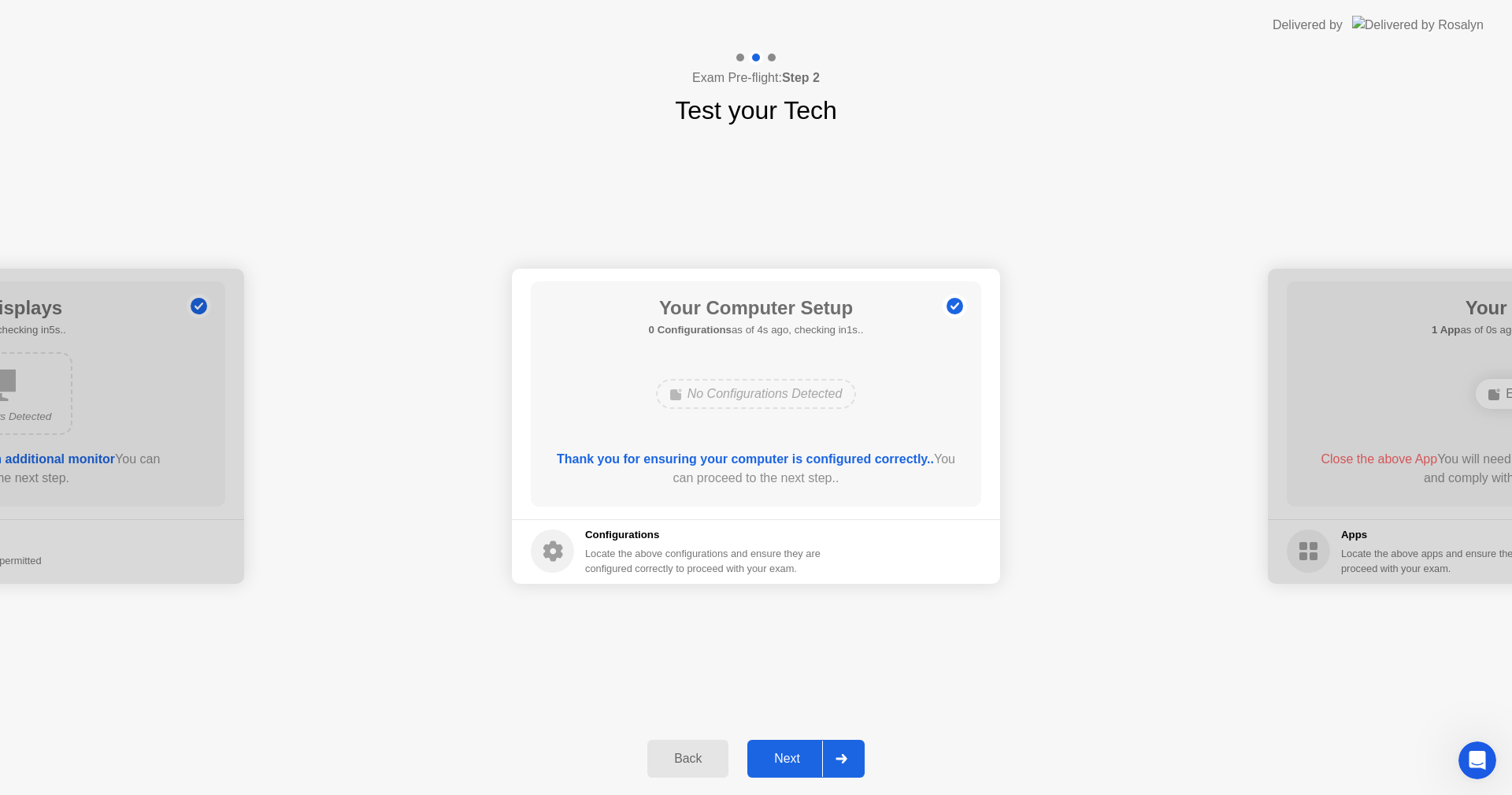
click at [786, 752] on div "Next" at bounding box center [788, 759] width 71 height 14
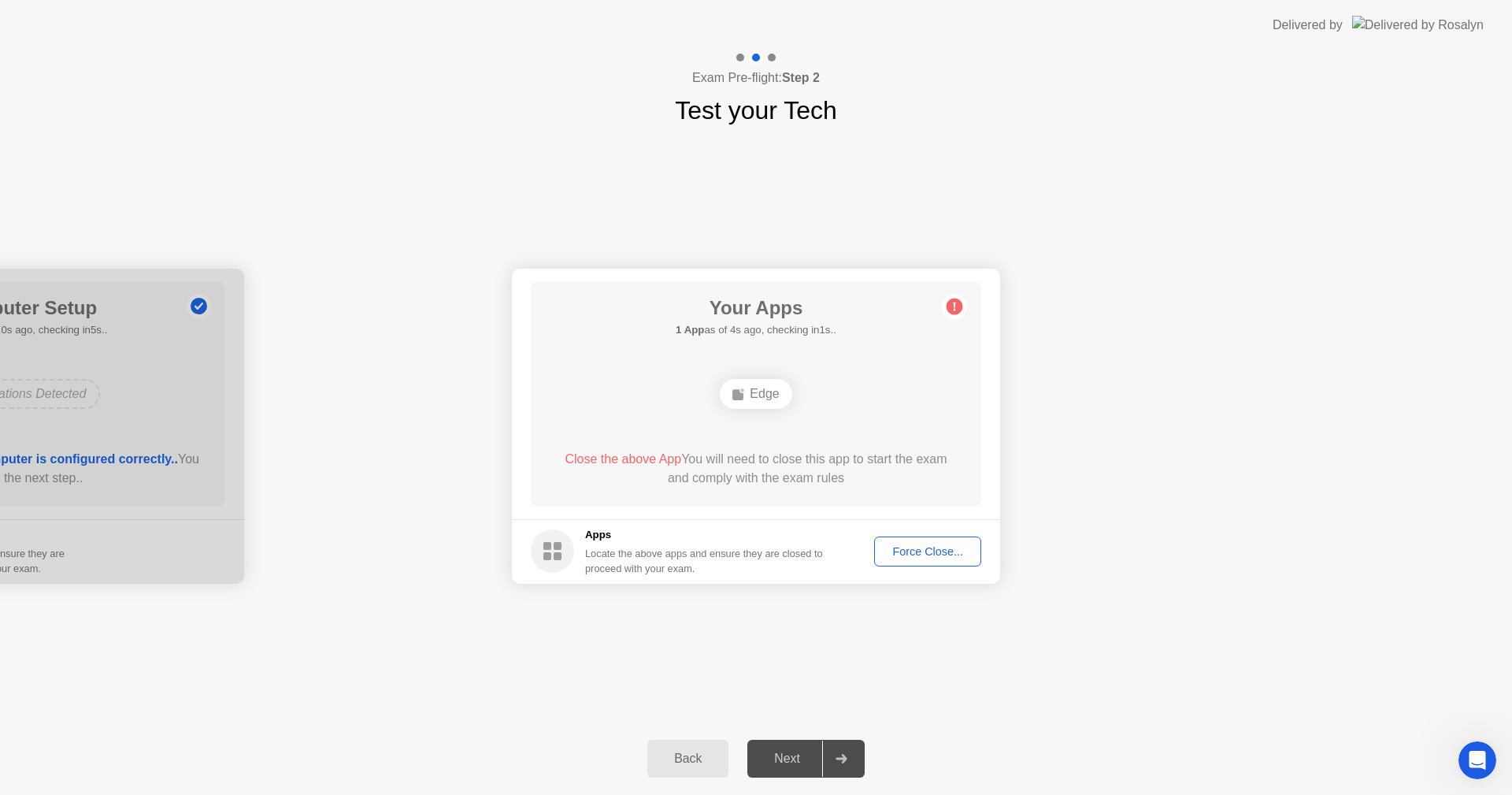
click at [936, 547] on div "Force Close..." at bounding box center [928, 552] width 96 height 13
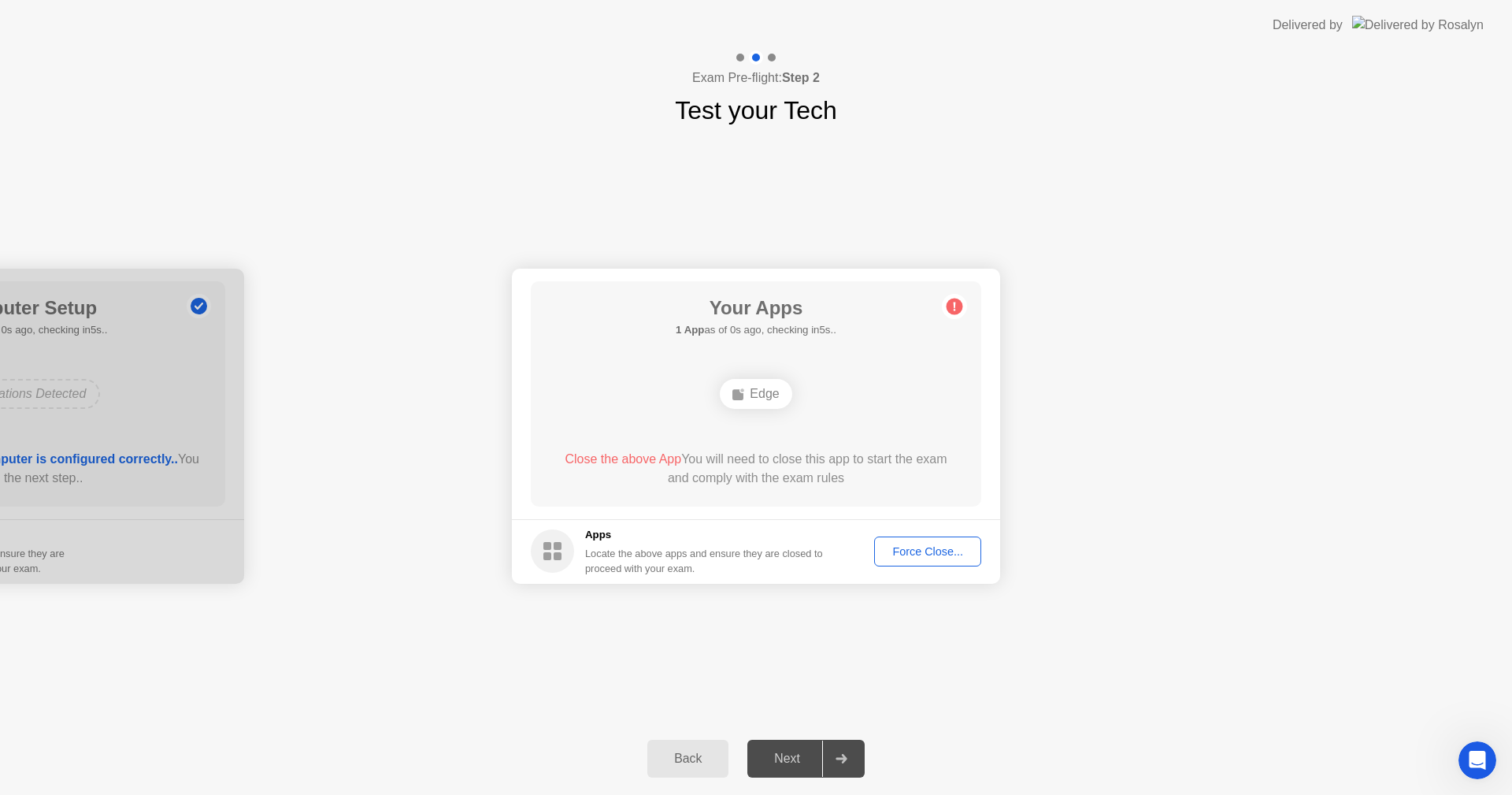
click at [686, 754] on div "Back" at bounding box center [687, 759] width 71 height 14
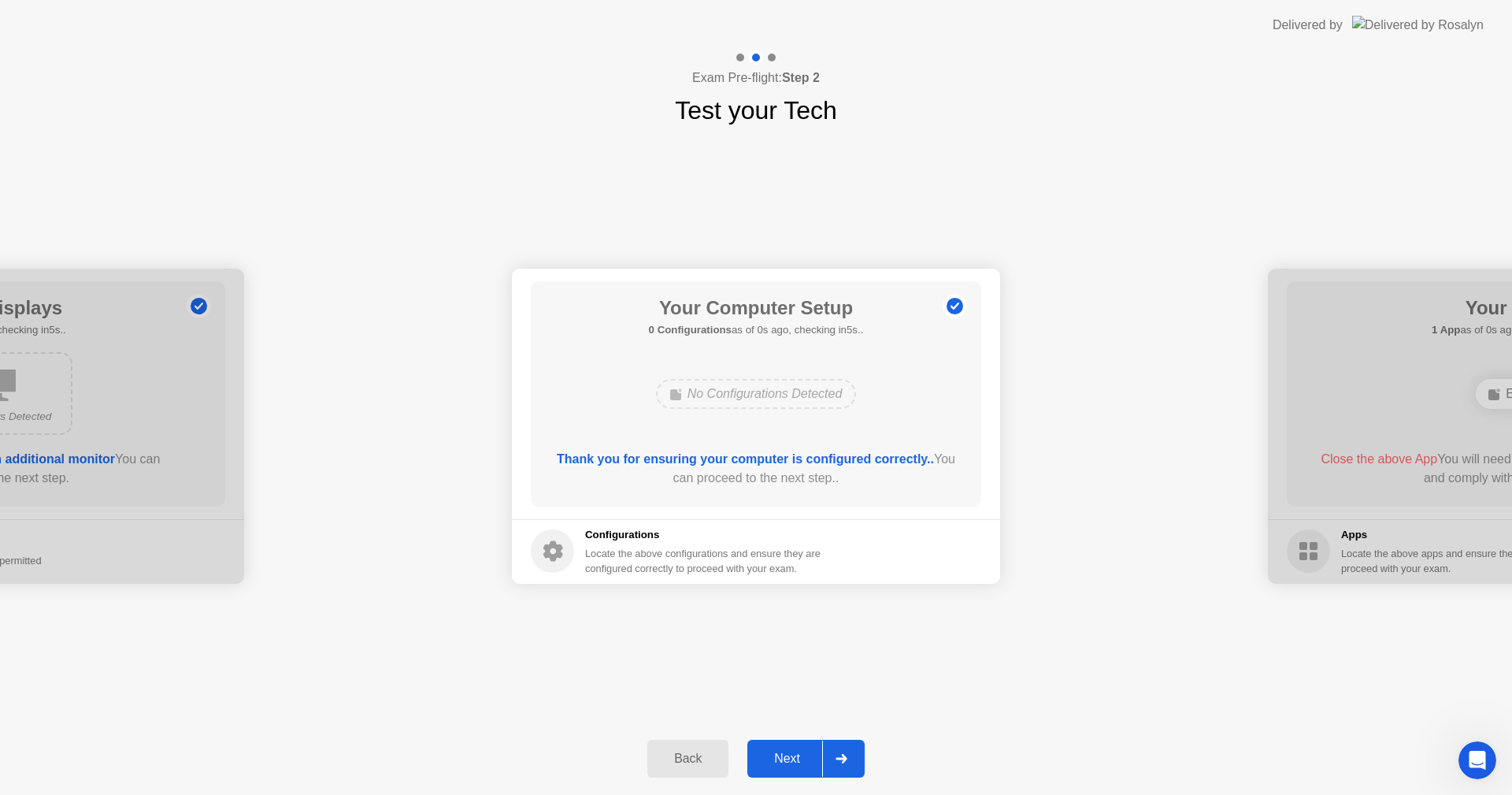
click at [686, 754] on div "Back" at bounding box center [687, 759] width 71 height 14
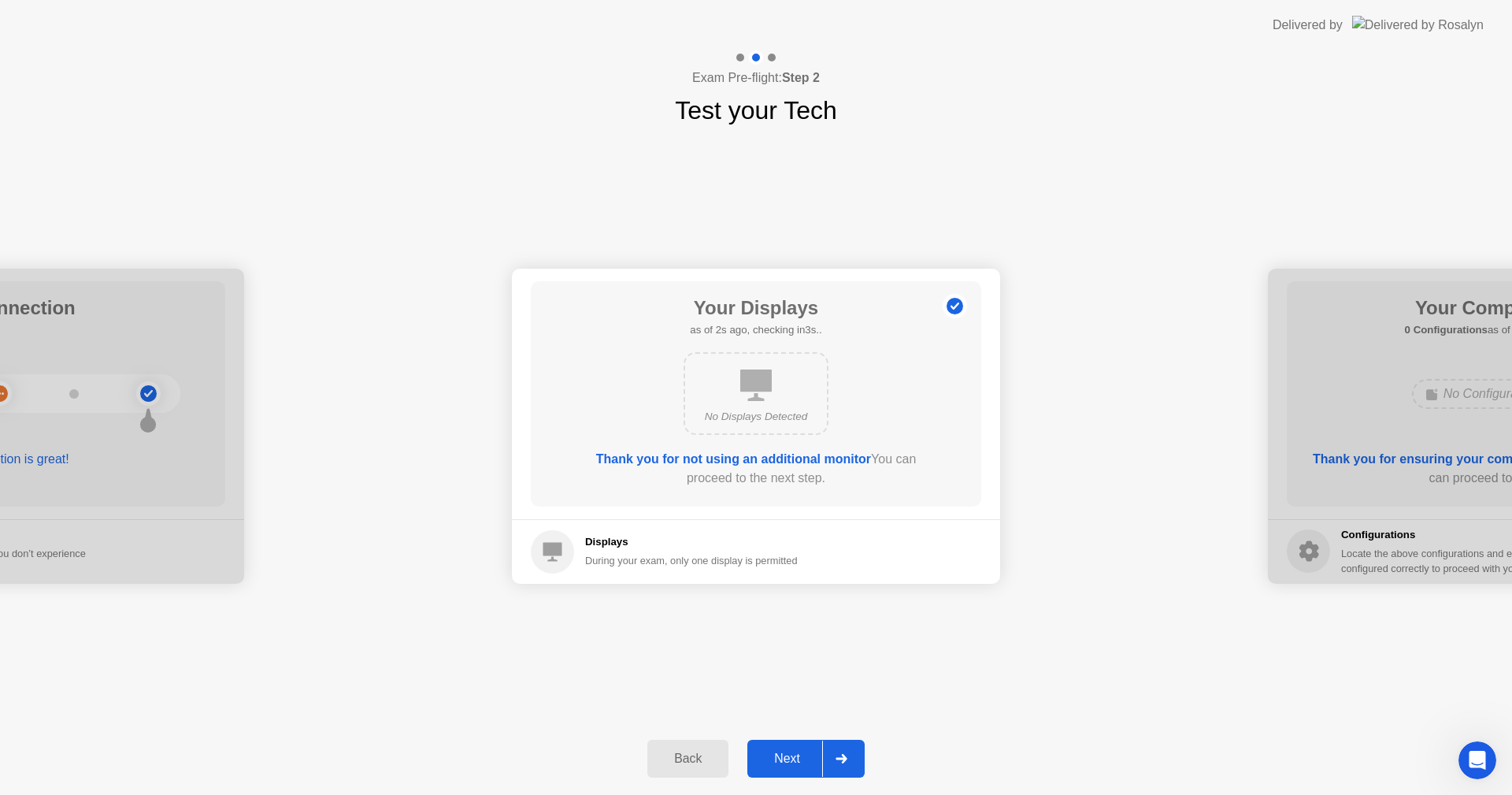
click at [799, 757] on div "Next" at bounding box center [788, 759] width 71 height 14
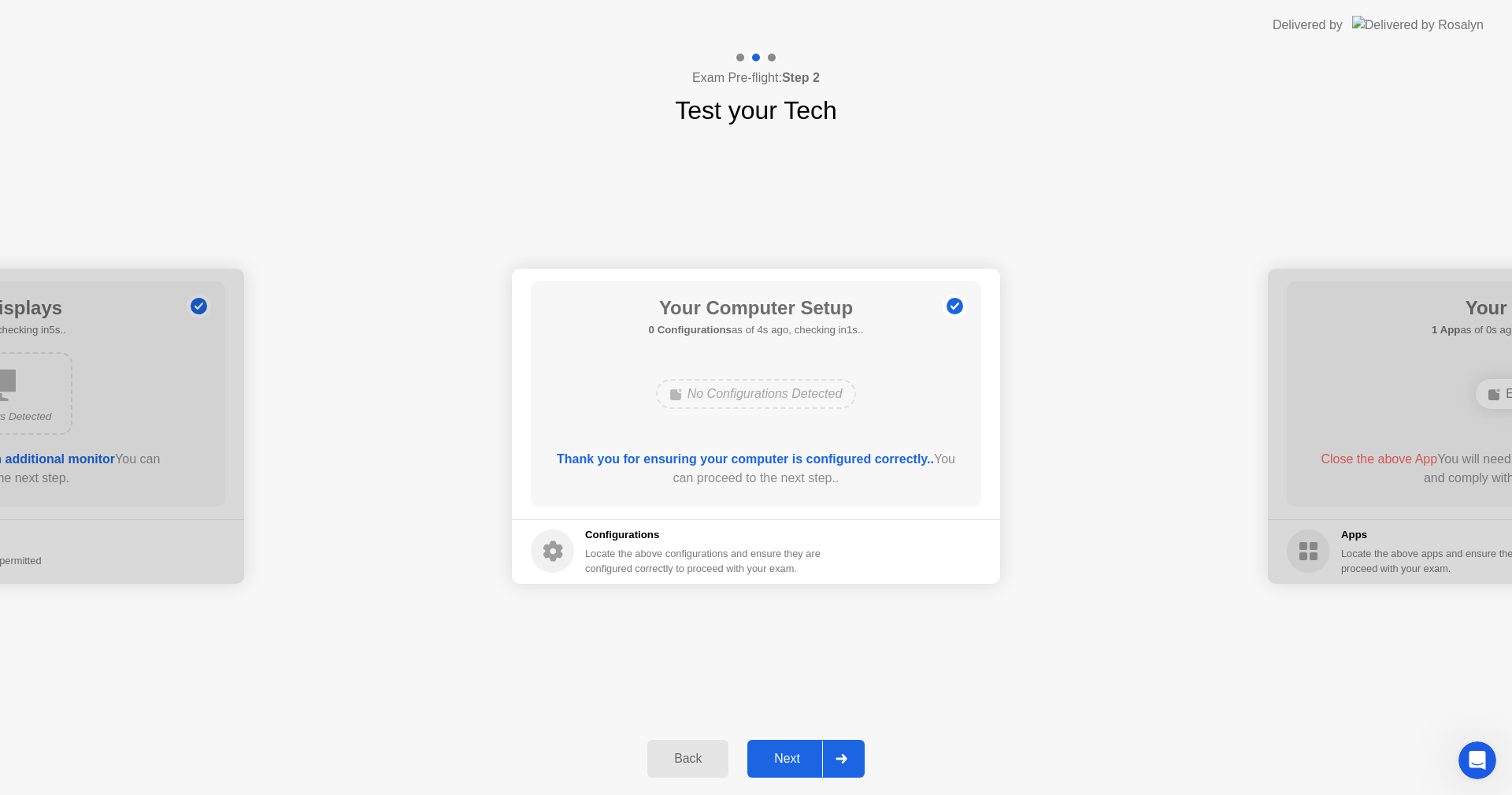
click at [799, 757] on div "Next" at bounding box center [788, 759] width 71 height 14
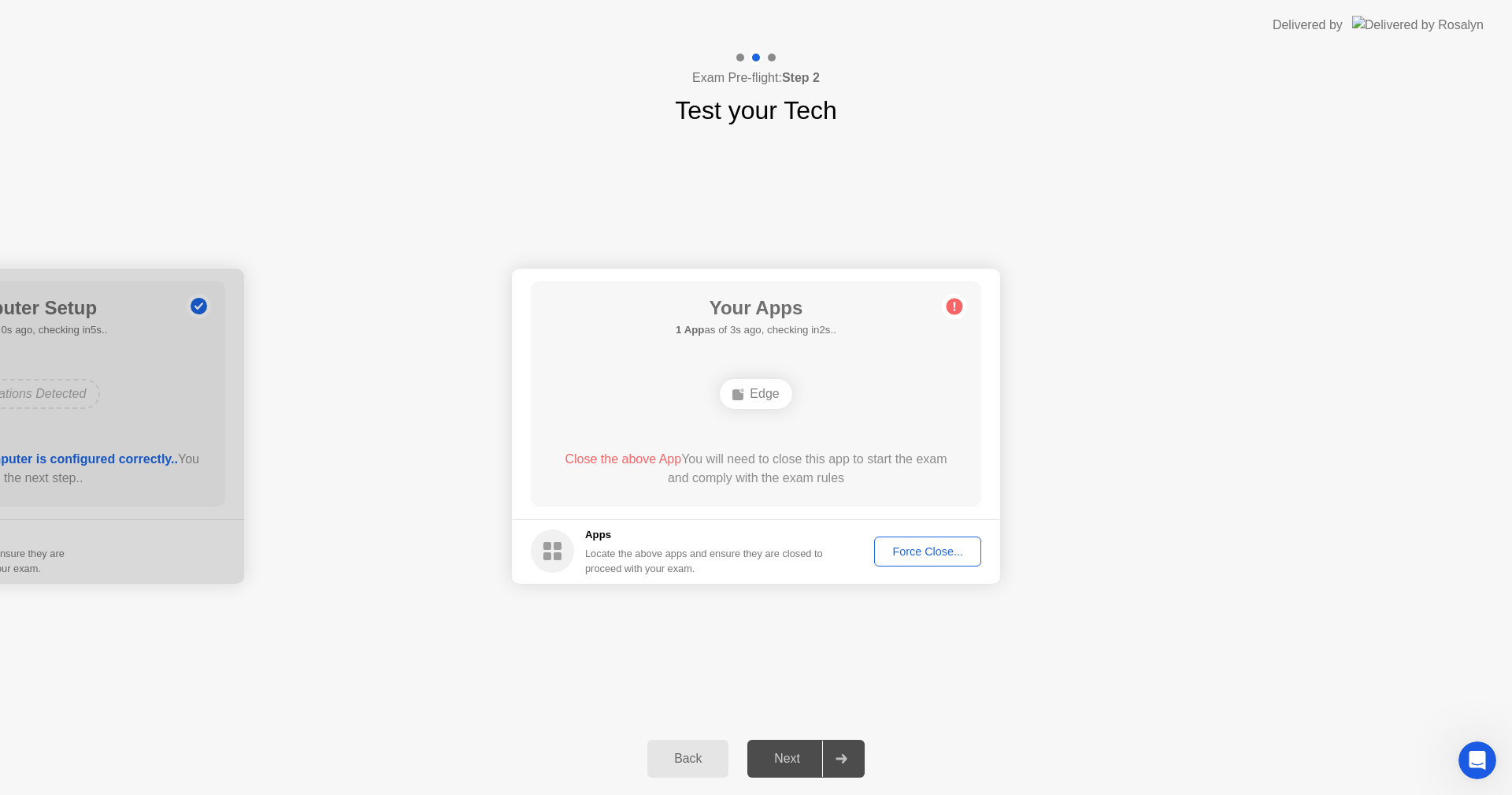
click at [895, 550] on div "Force Close..." at bounding box center [928, 552] width 96 height 13
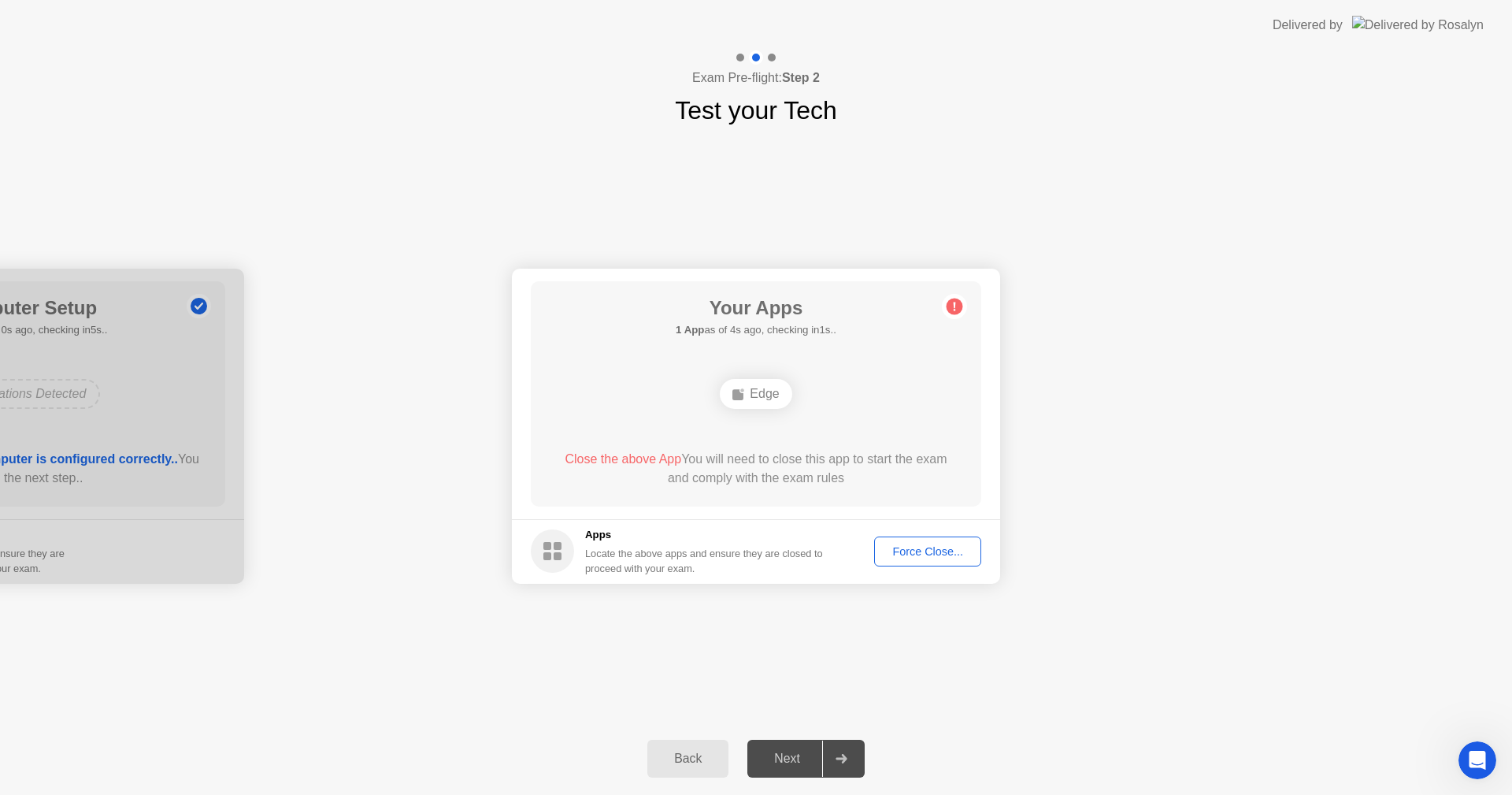
click at [841, 760] on icon at bounding box center [841, 758] width 11 height 9
click at [962, 551] on div "Force Close..." at bounding box center [928, 552] width 96 height 13
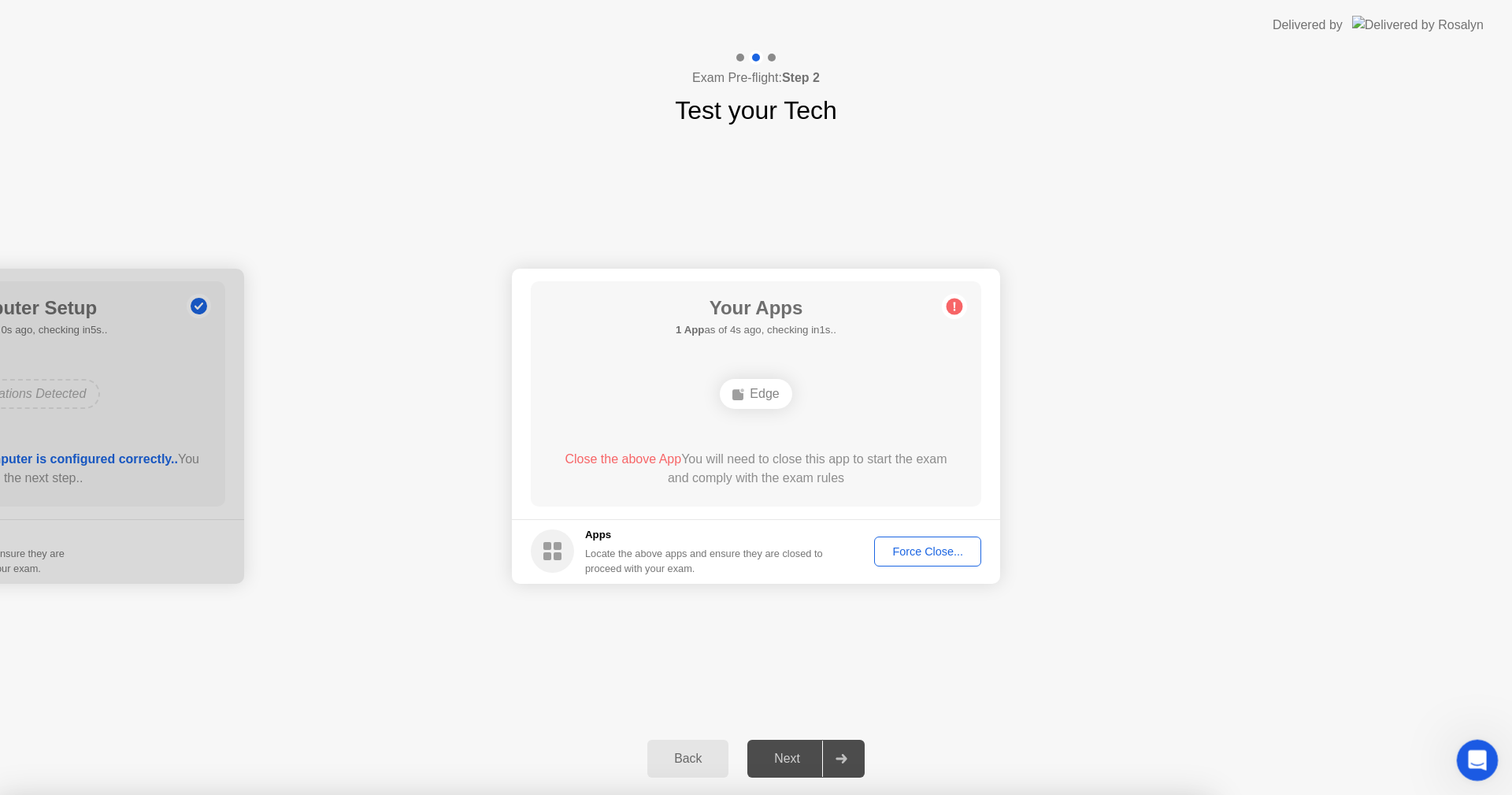
click at [1473, 749] on icon "Open Intercom Messenger" at bounding box center [1476, 758] width 26 height 26
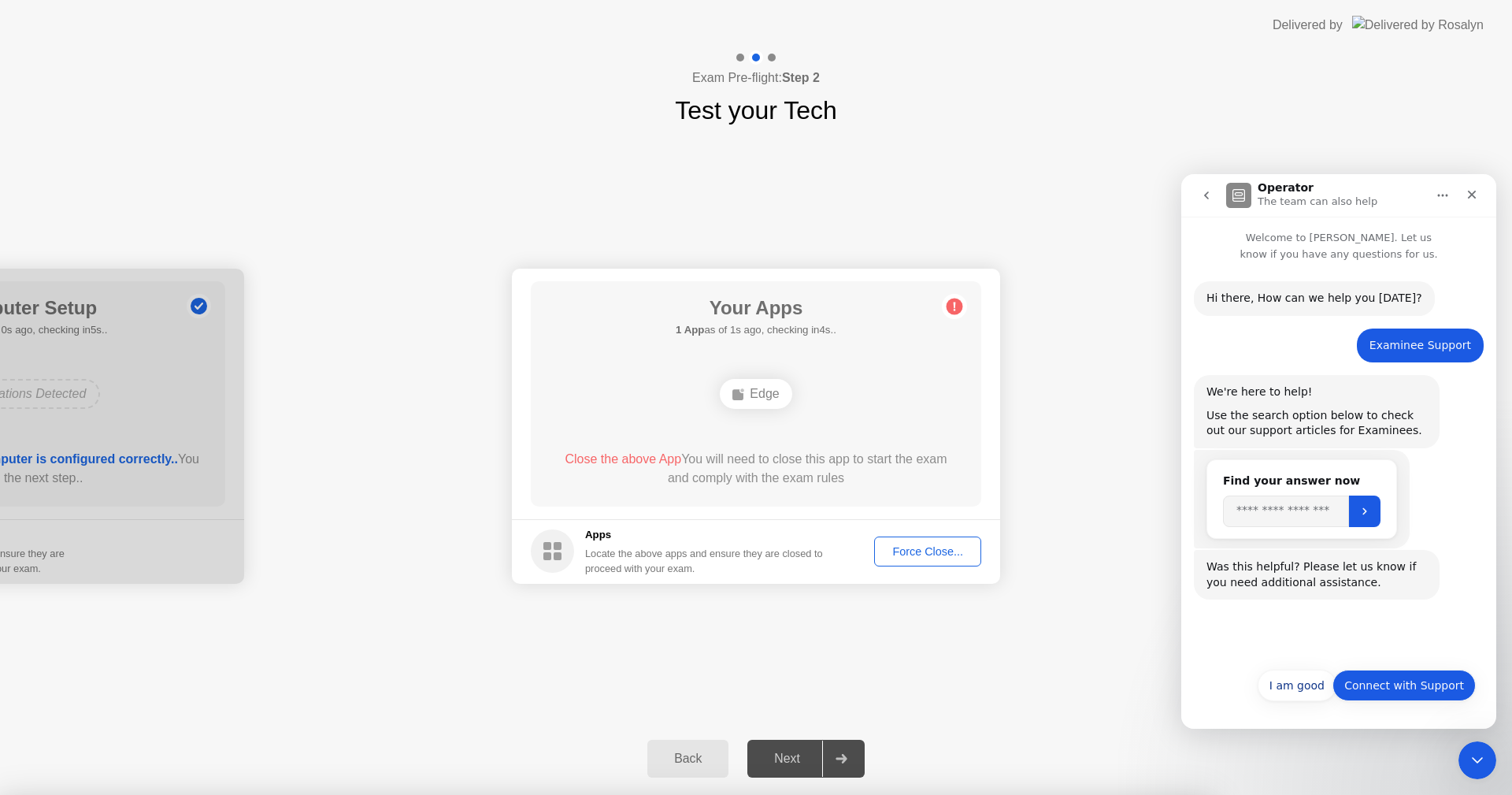
click at [1391, 693] on button "Connect with Support" at bounding box center [1404, 685] width 144 height 32
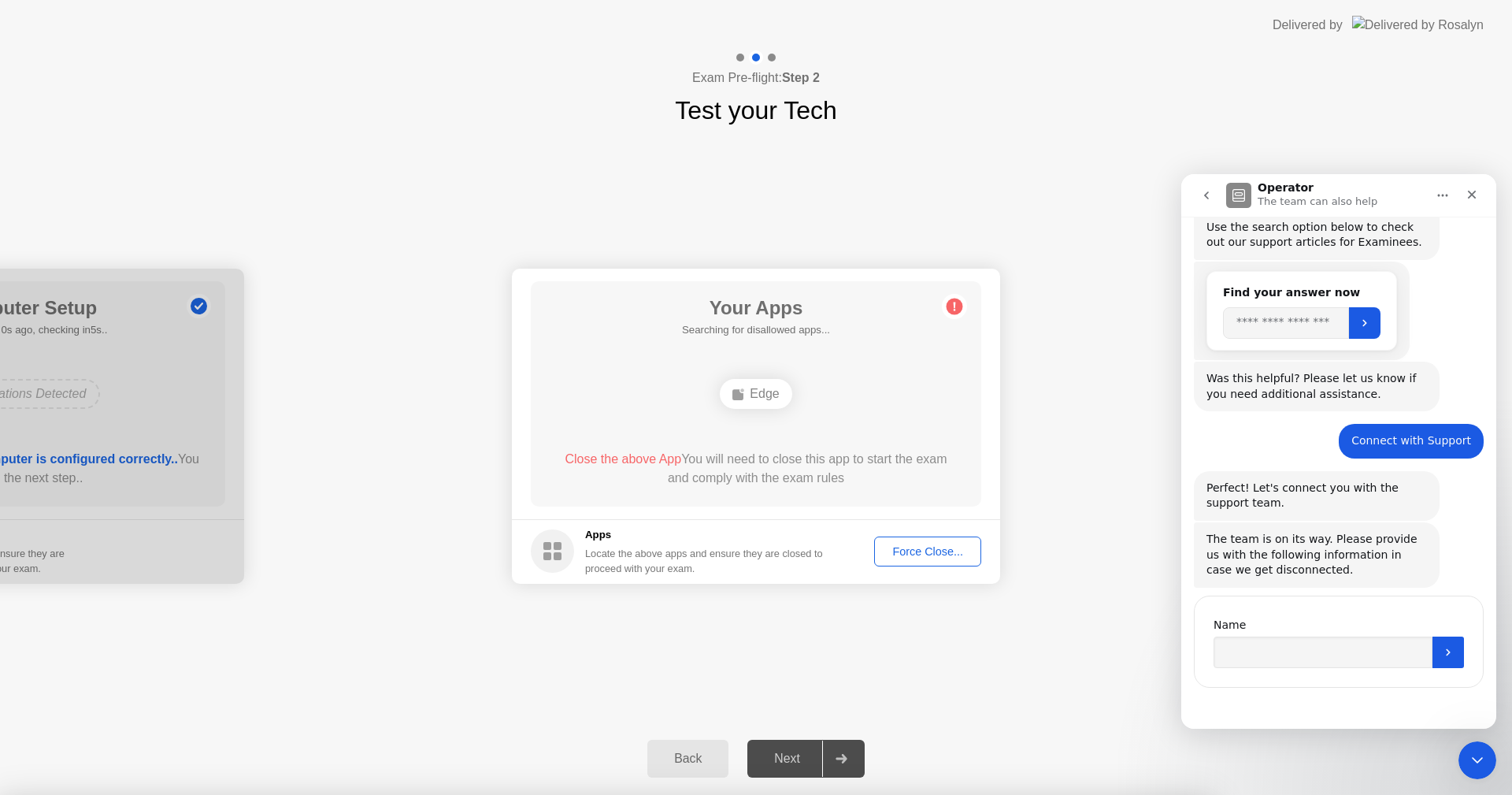
scroll to position [189, 0]
click at [1257, 656] on input "Name" at bounding box center [1323, 651] width 219 height 32
click at [1232, 650] on input "**********" at bounding box center [1323, 651] width 219 height 32
type input "**********"
click at [1446, 650] on icon "Submit" at bounding box center [1448, 651] width 13 height 13
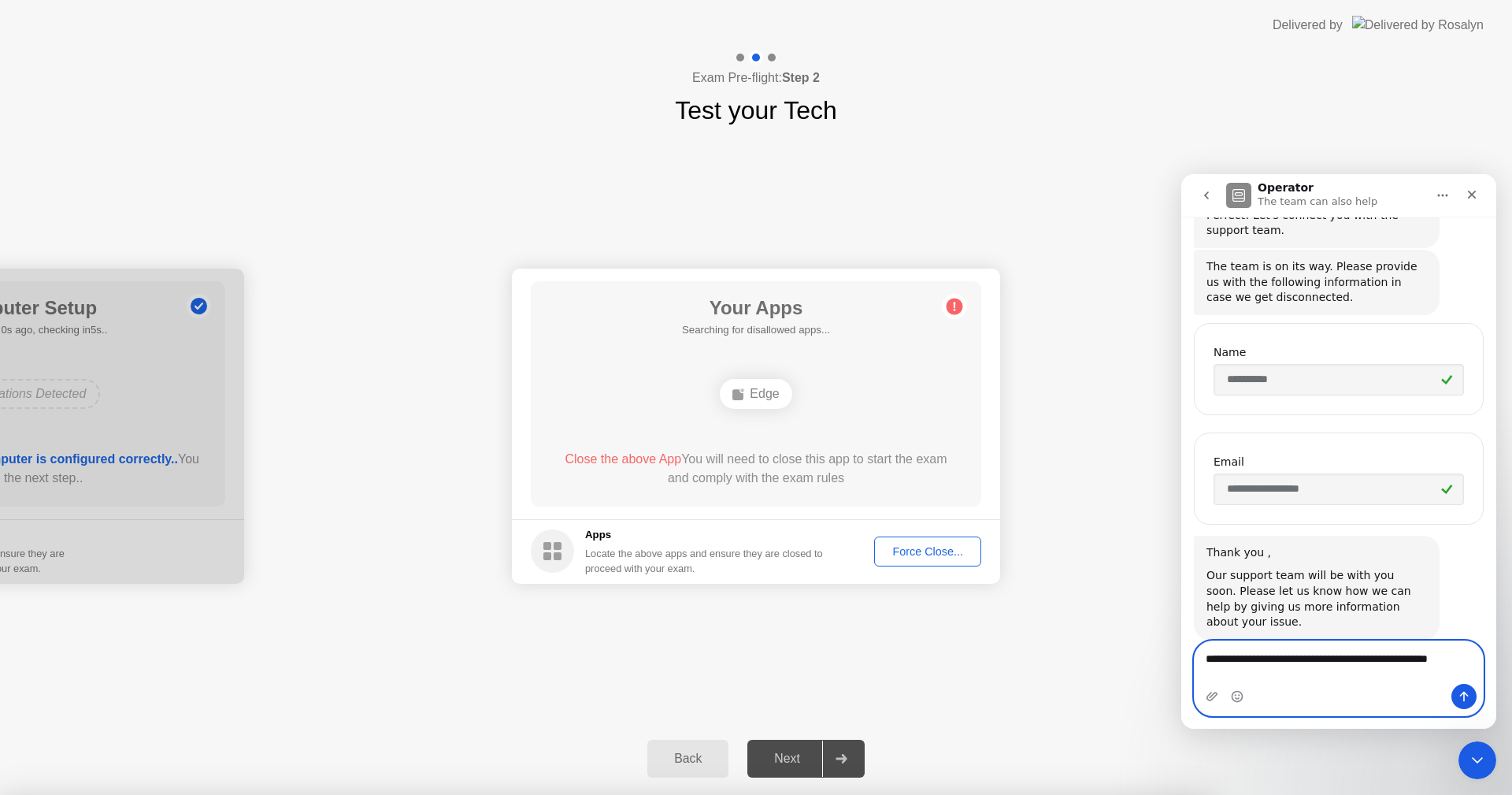
scroll to position [477, 0]
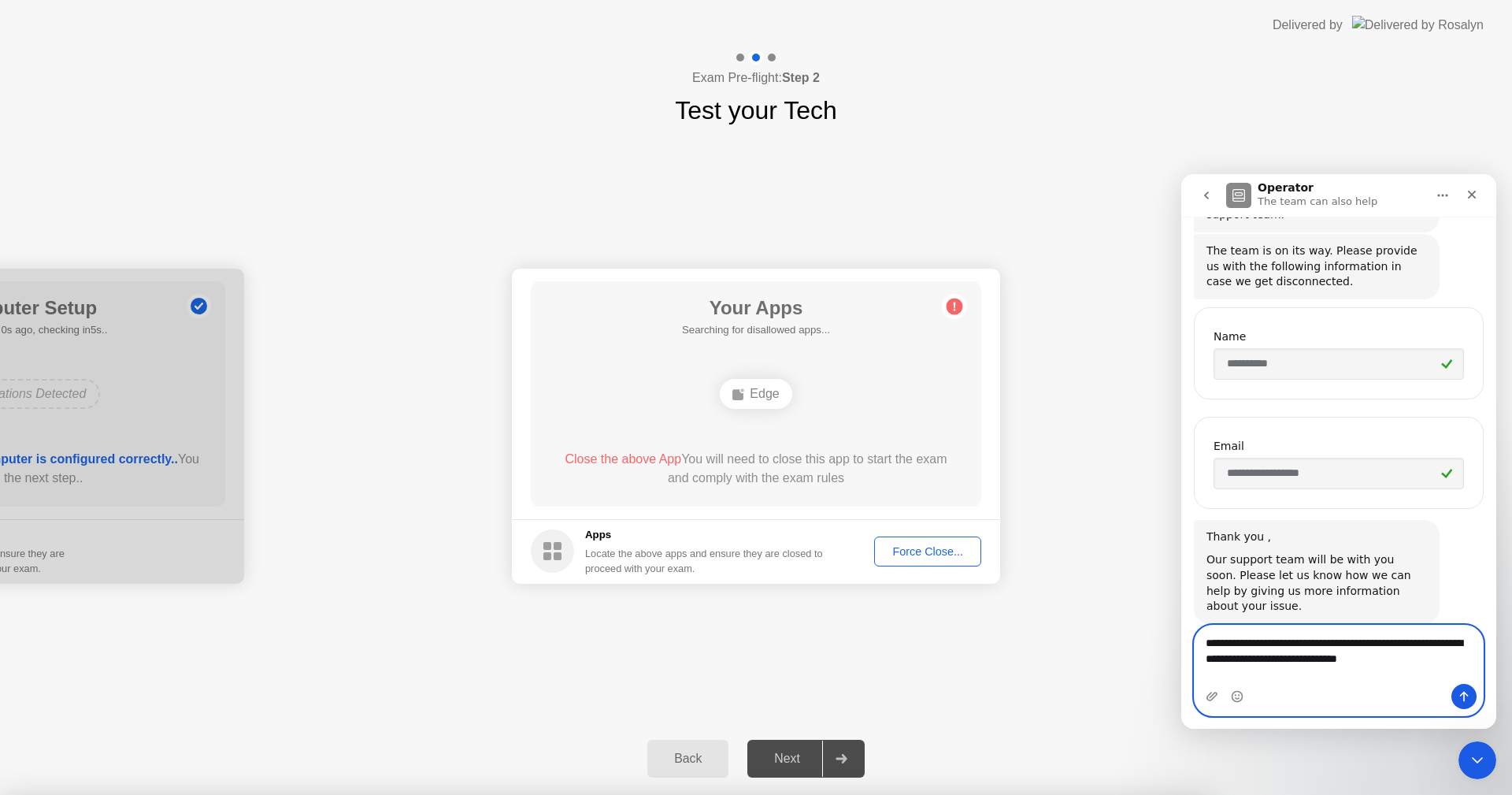
type textarea "**********"
click at [1466, 692] on icon "Send a message…" at bounding box center [1464, 696] width 13 height 13
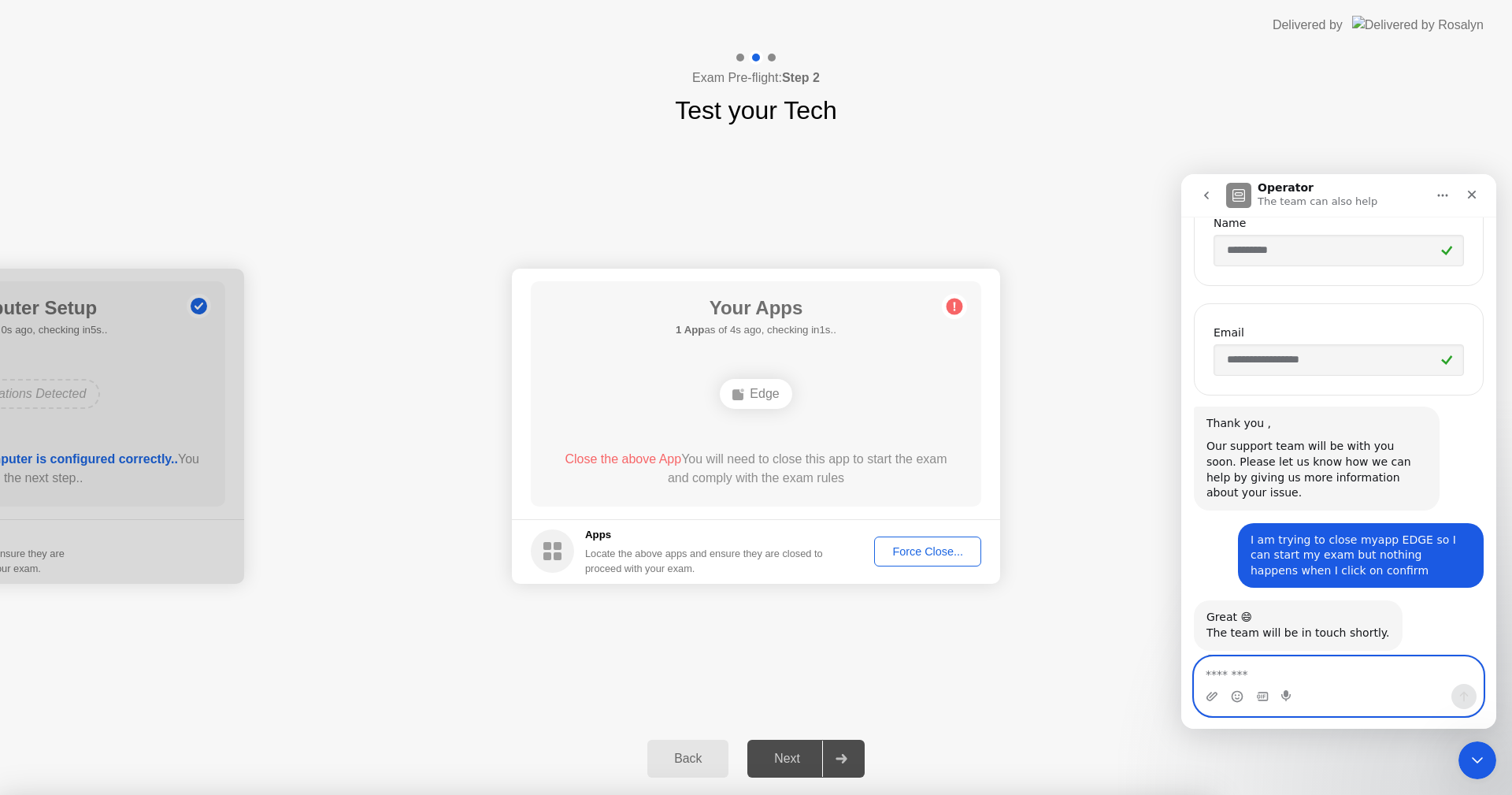
scroll to position [601, 0]
